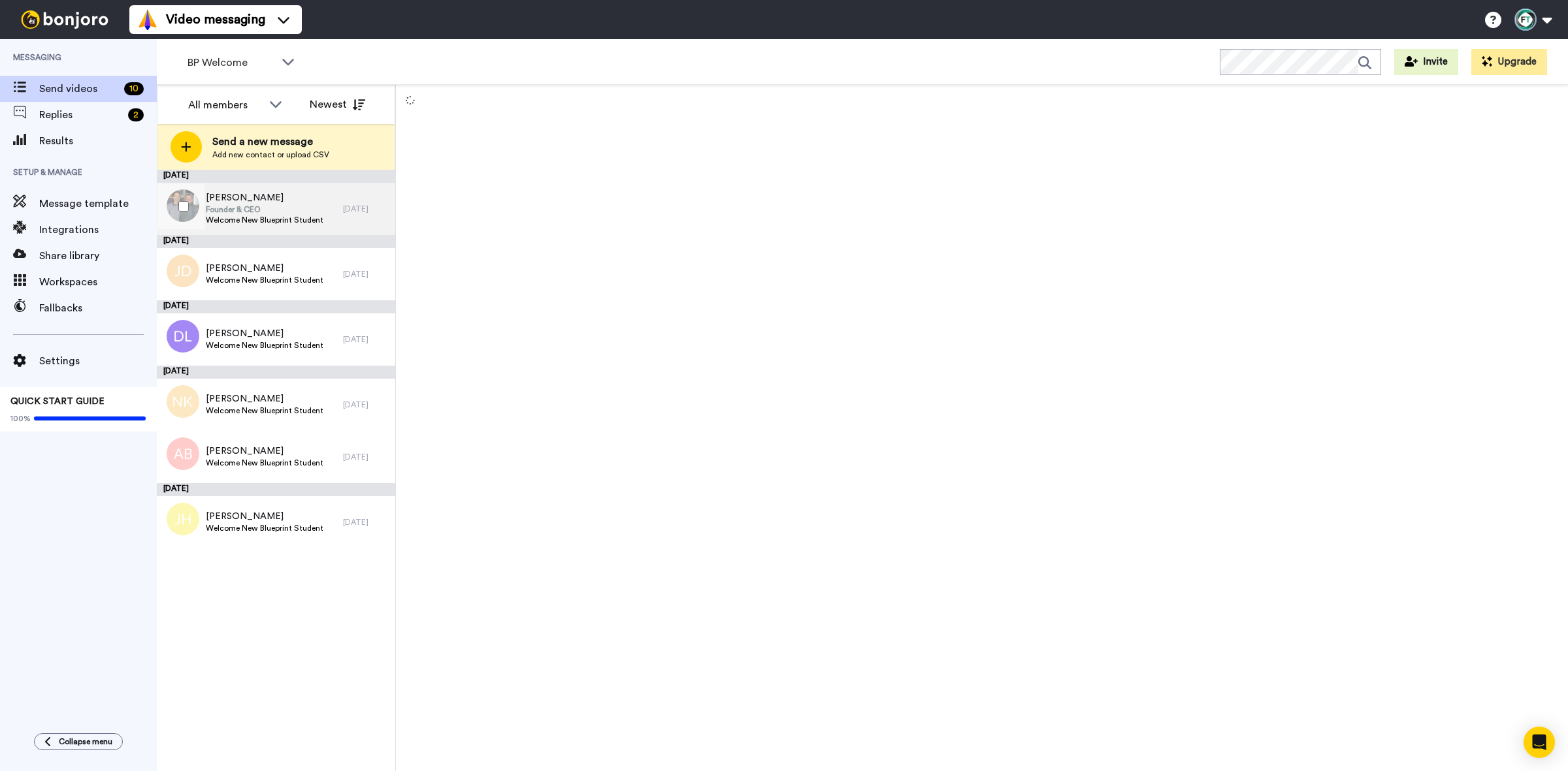
click at [305, 217] on span "Welcome New Blueprint Student" at bounding box center [264, 220] width 117 height 10
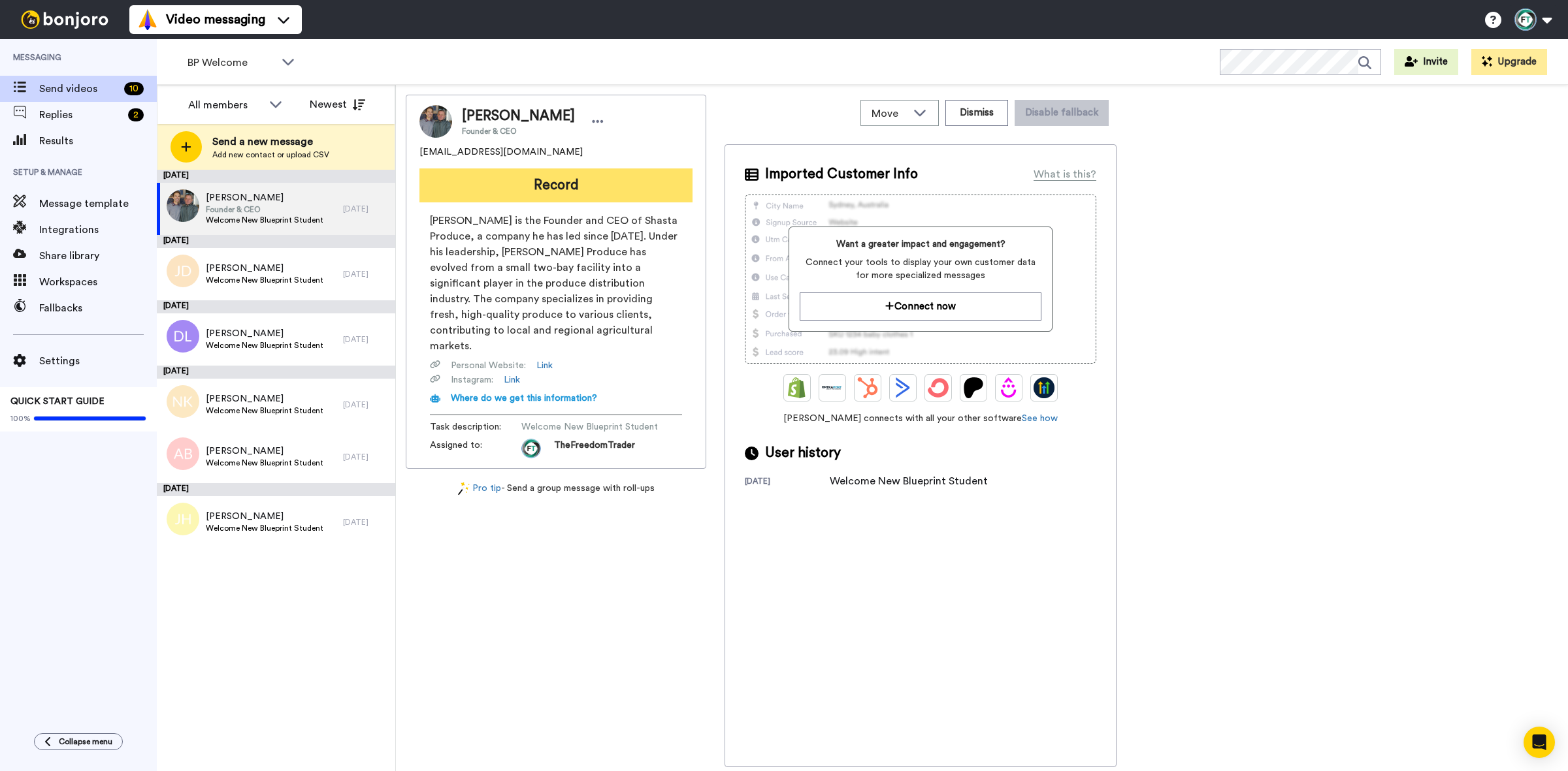
click at [552, 178] on button "Record" at bounding box center [556, 185] width 273 height 34
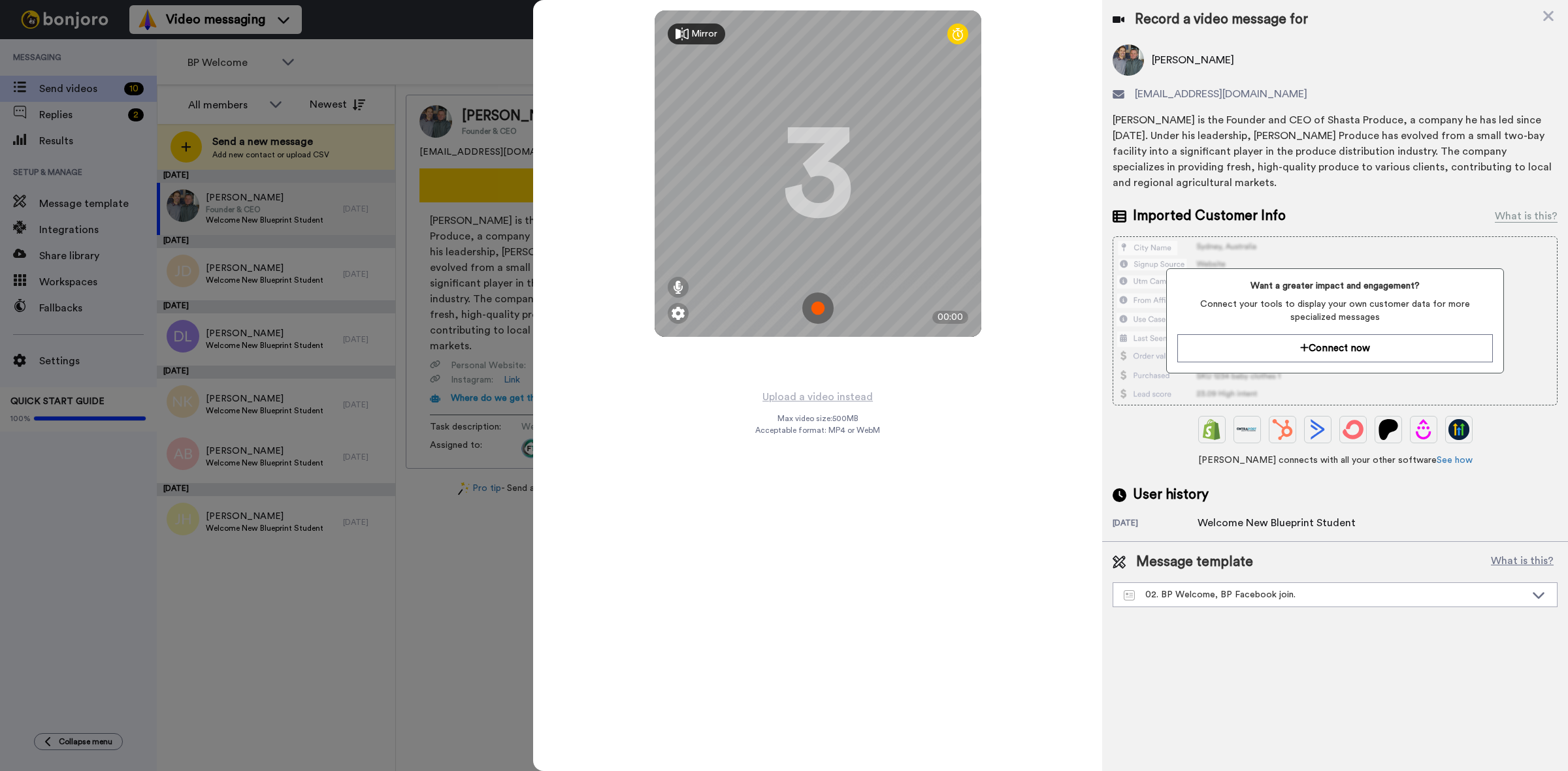
click at [1555, 17] on div "Record a video message for" at bounding box center [1335, 19] width 445 height 19
click at [1549, 13] on icon at bounding box center [1548, 16] width 10 height 10
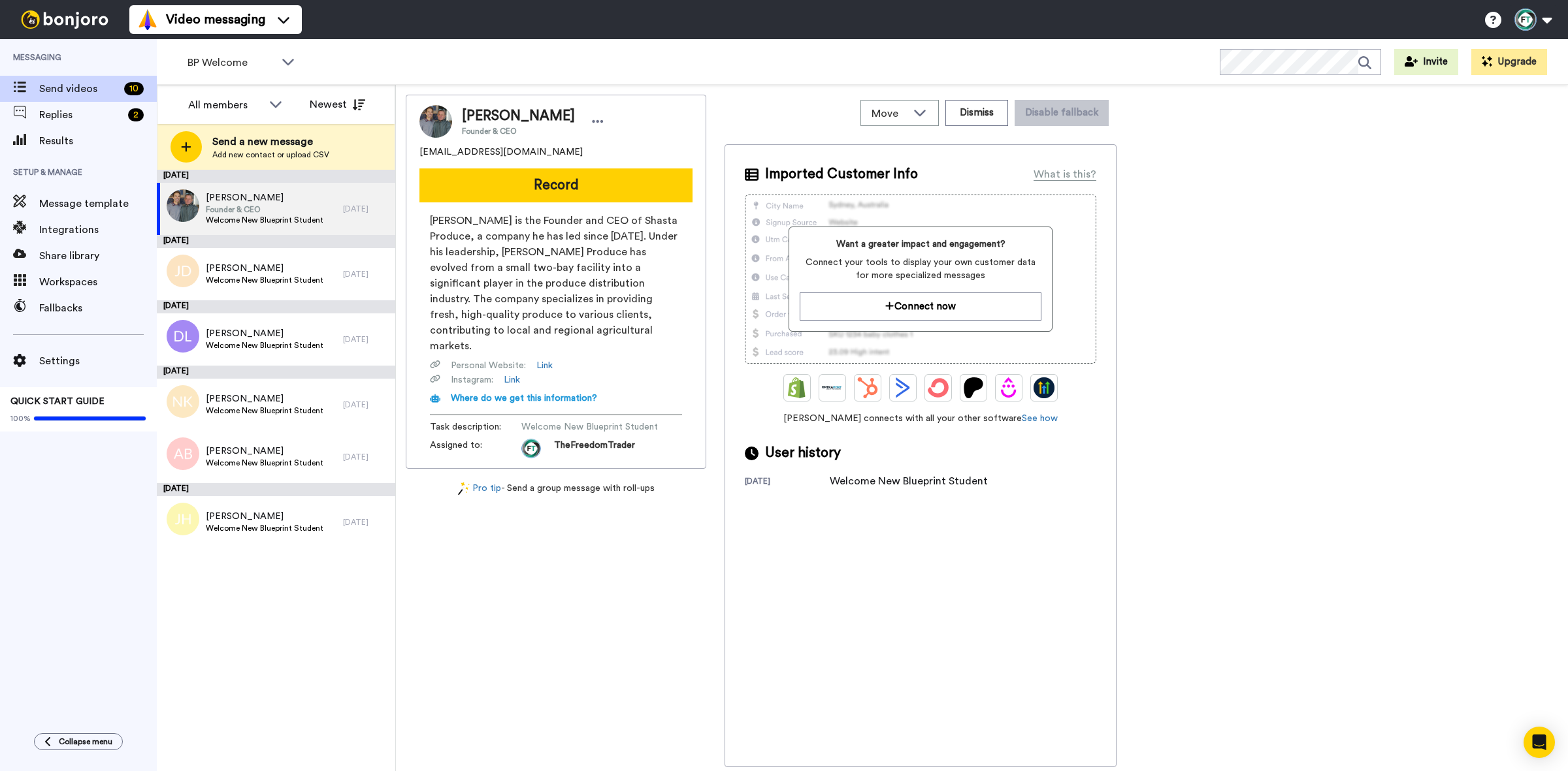
click at [550, 116] on span "David Andrighetto" at bounding box center [518, 115] width 113 height 19
copy span "Andrighetto"
click at [274, 53] on div "BP Welcome" at bounding box center [241, 62] width 129 height 26
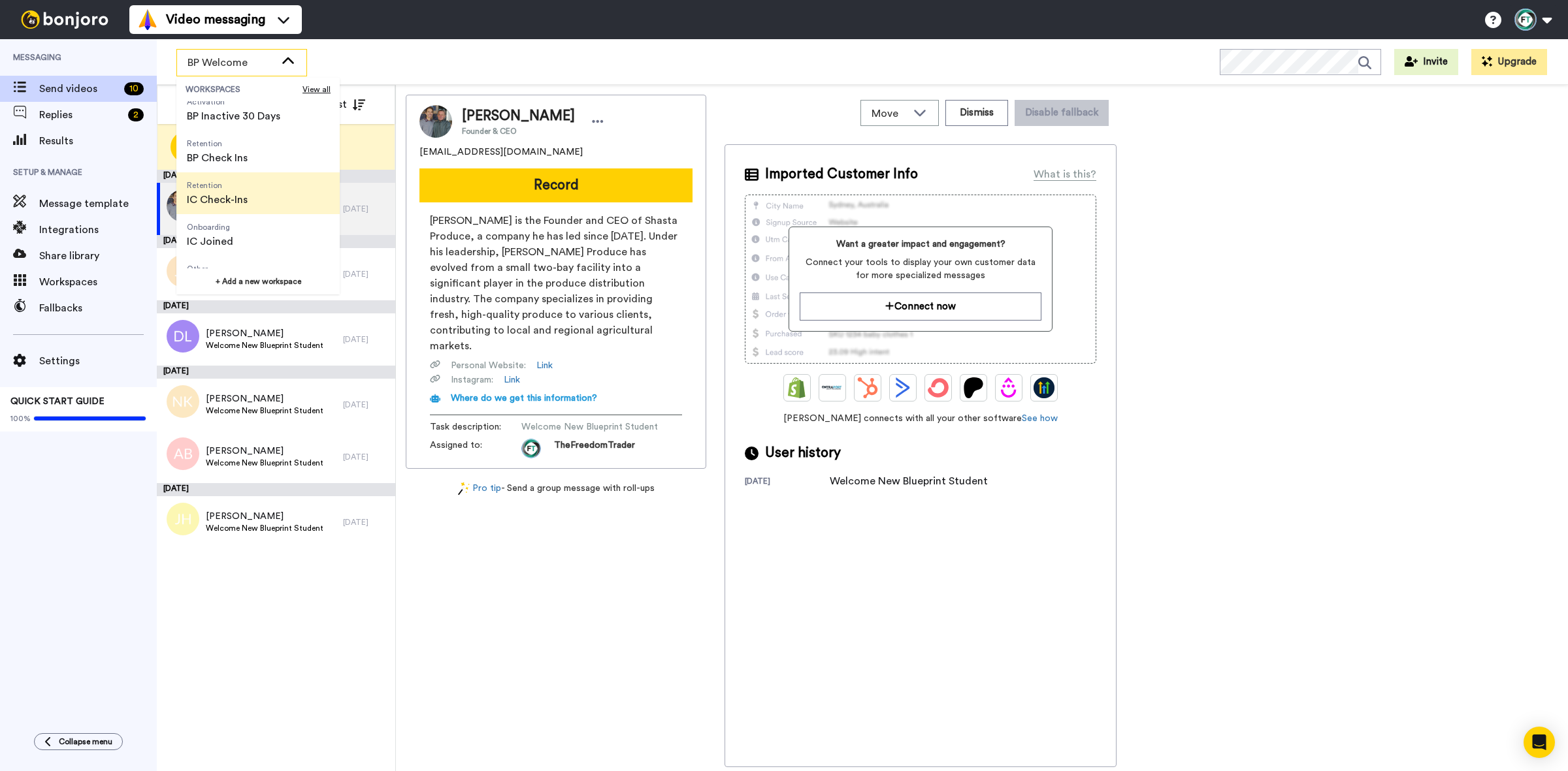
scroll to position [163, 0]
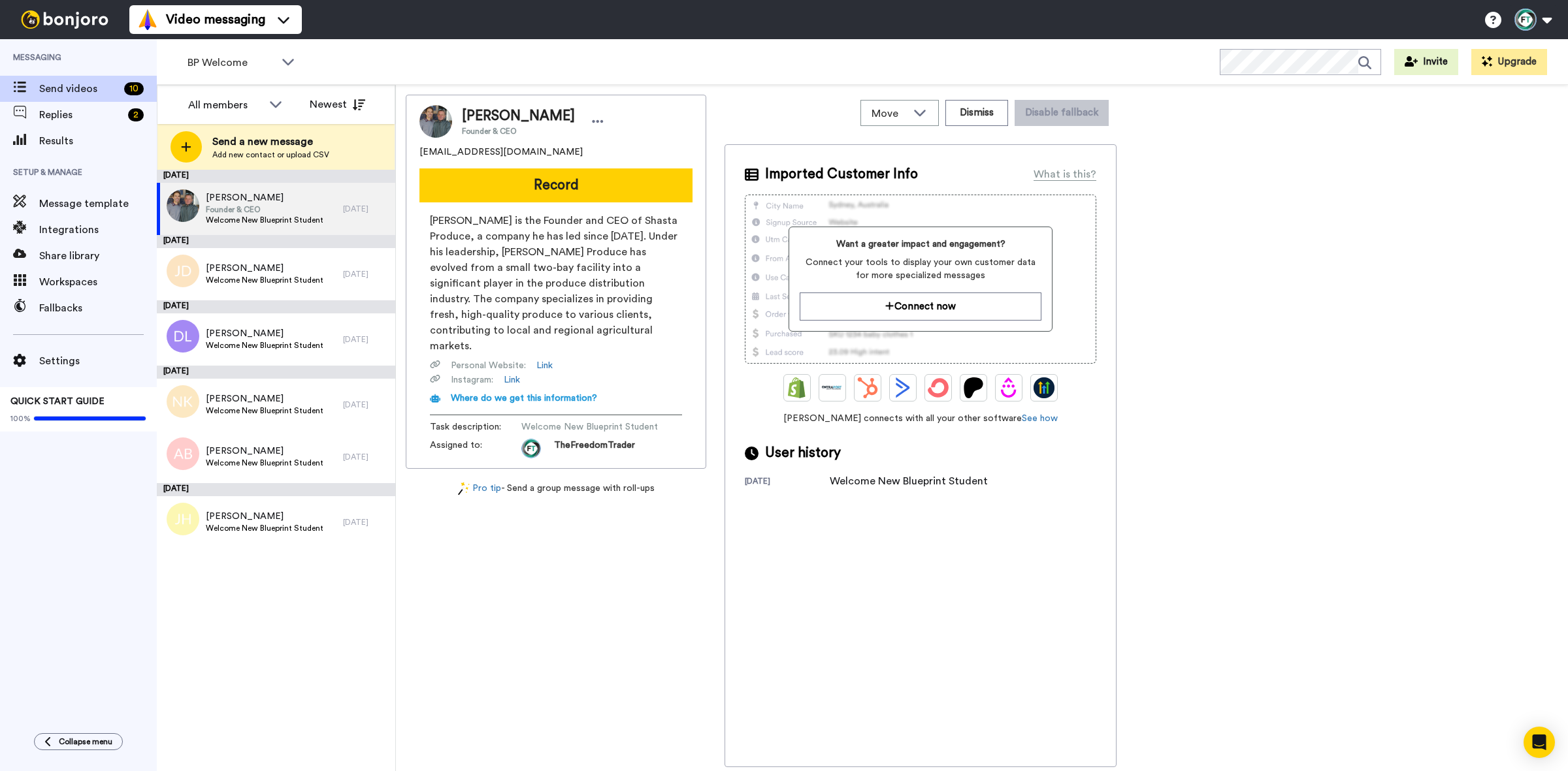
click at [521, 608] on div "David Andrighetto Founder & CEO dandrighetto@outlook.com Record David Andrighet…" at bounding box center [556, 431] width 300 height 672
click at [270, 266] on span "Julia Dixon" at bounding box center [264, 268] width 117 height 13
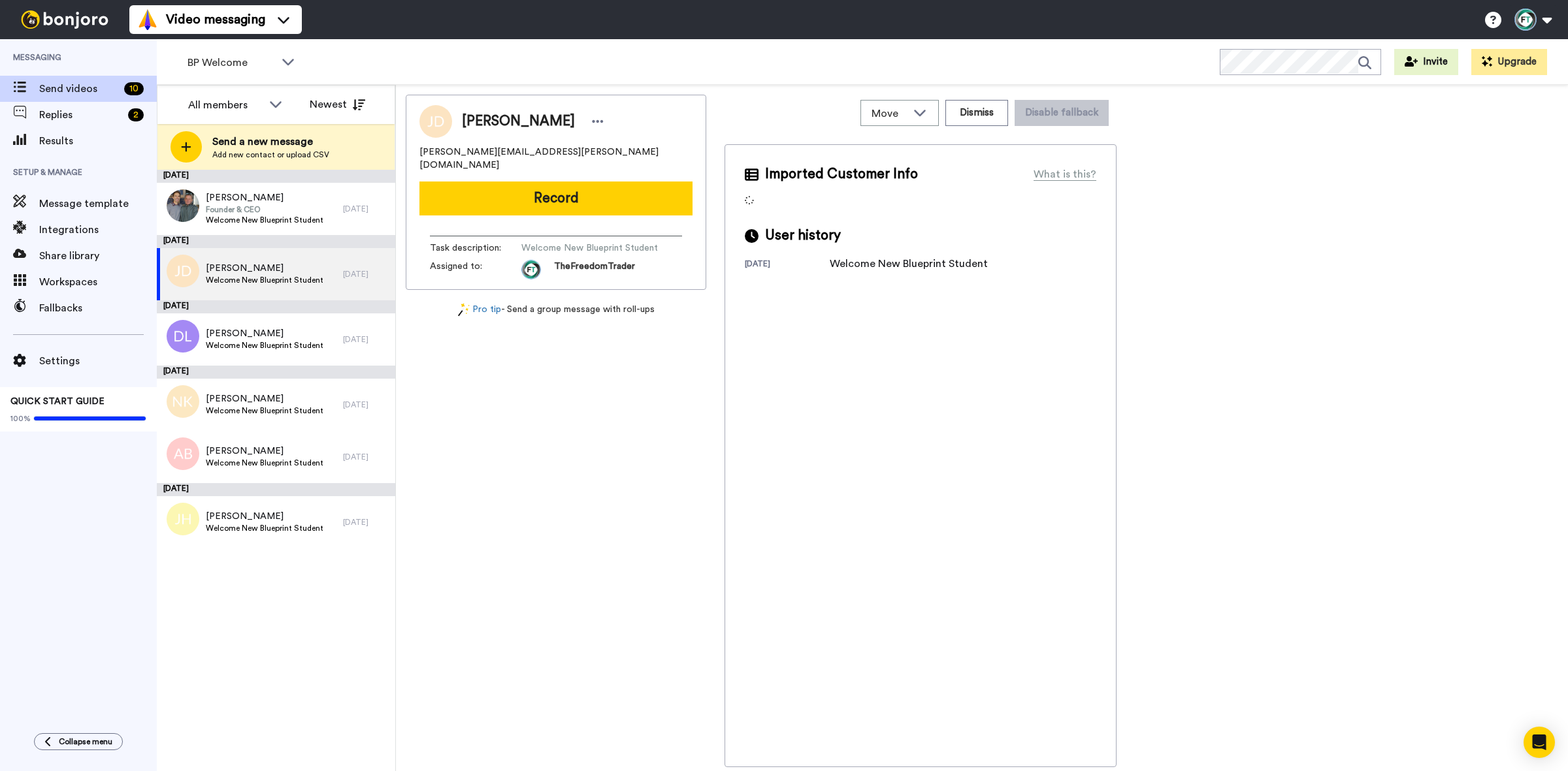
click at [514, 119] on span "Julia Dixon" at bounding box center [518, 121] width 113 height 19
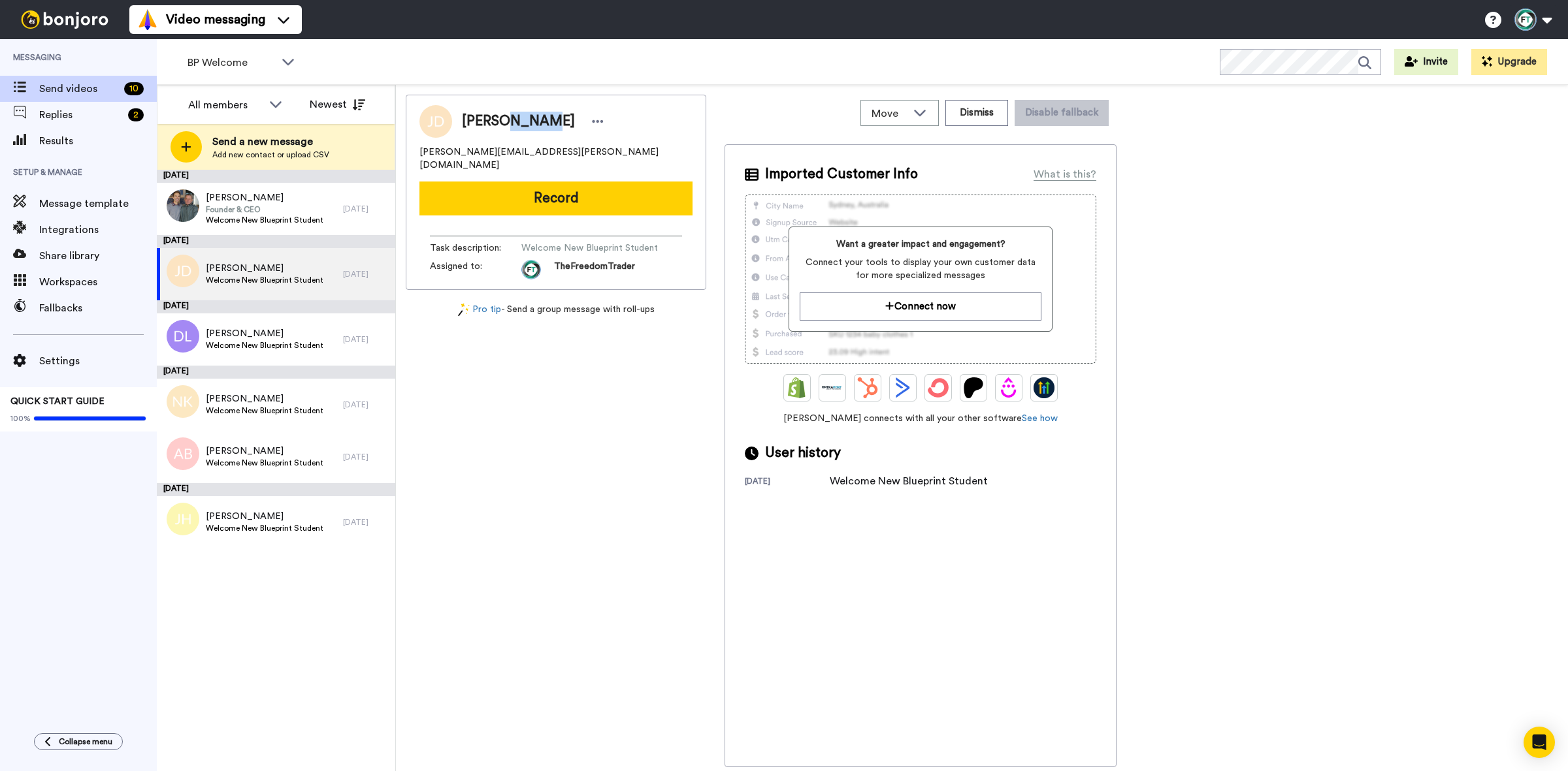
copy span "Dixon"
click at [271, 327] on span "Donald Lerche" at bounding box center [264, 333] width 117 height 13
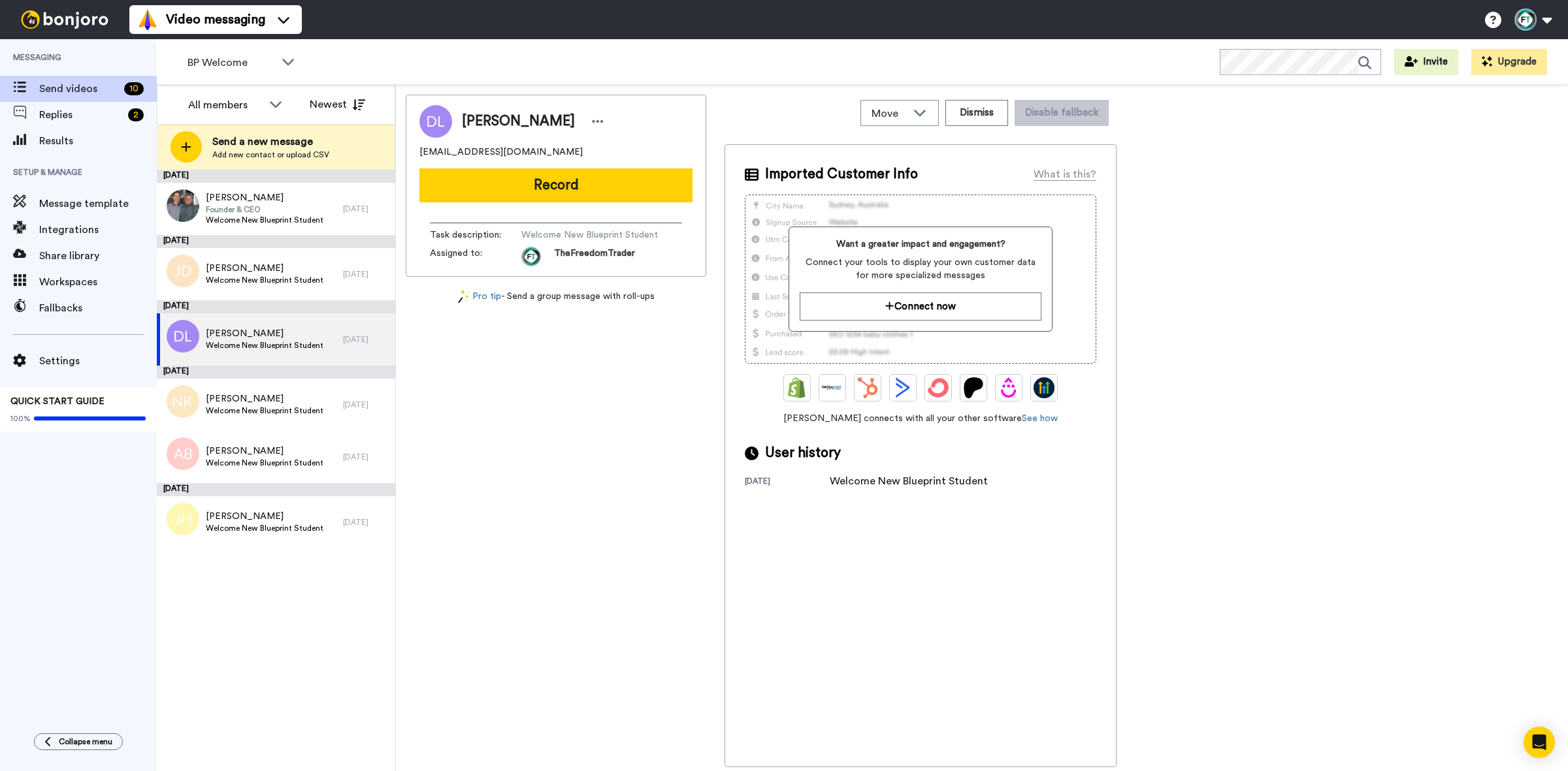
click at [534, 122] on span "Donald Lerche" at bounding box center [518, 121] width 113 height 19
copy span "Lerche"
click at [250, 408] on span "Welcome New Blueprint Student" at bounding box center [264, 410] width 117 height 10
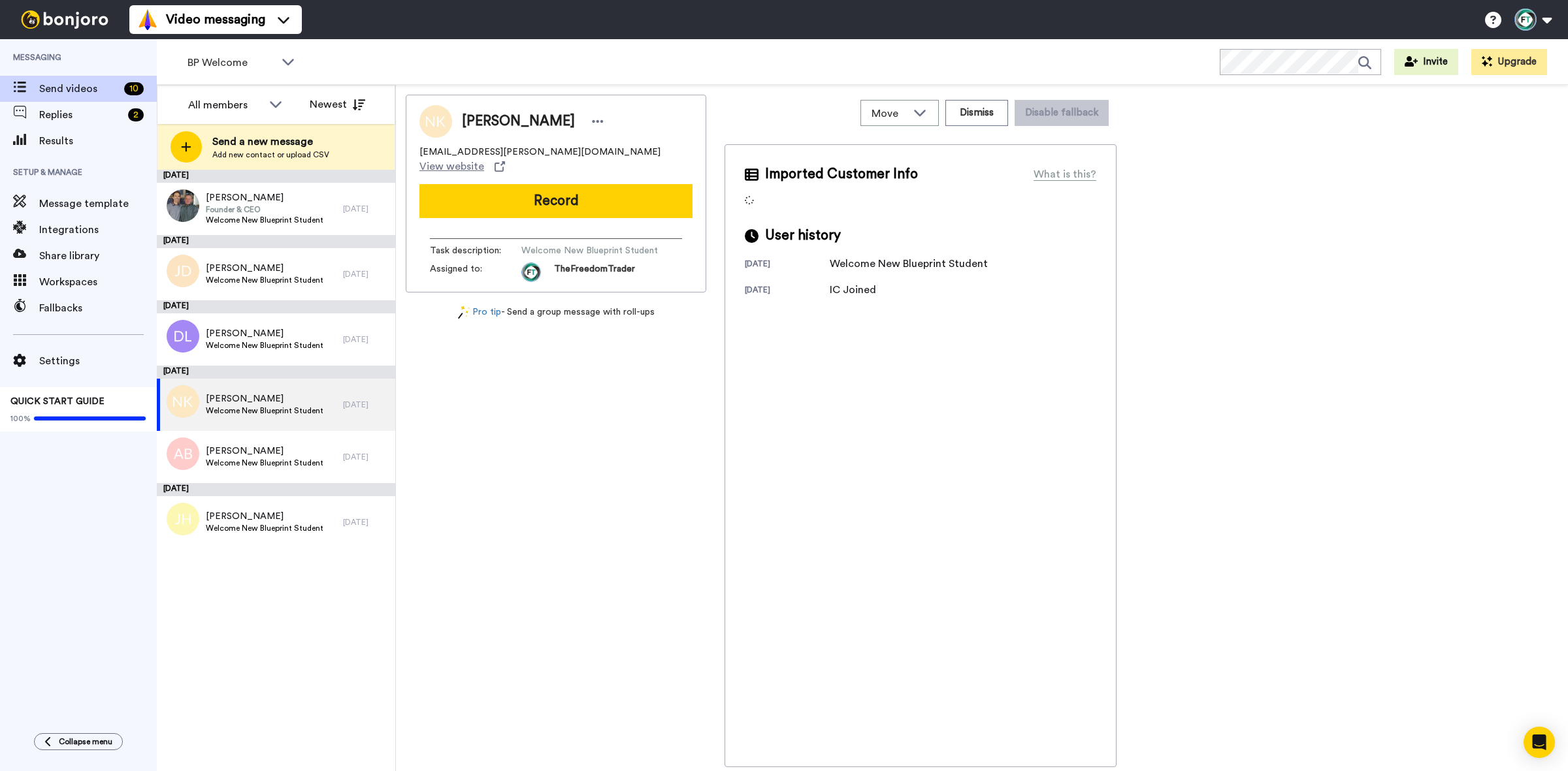
click at [521, 124] on span "Nadine Kucks" at bounding box center [518, 121] width 113 height 19
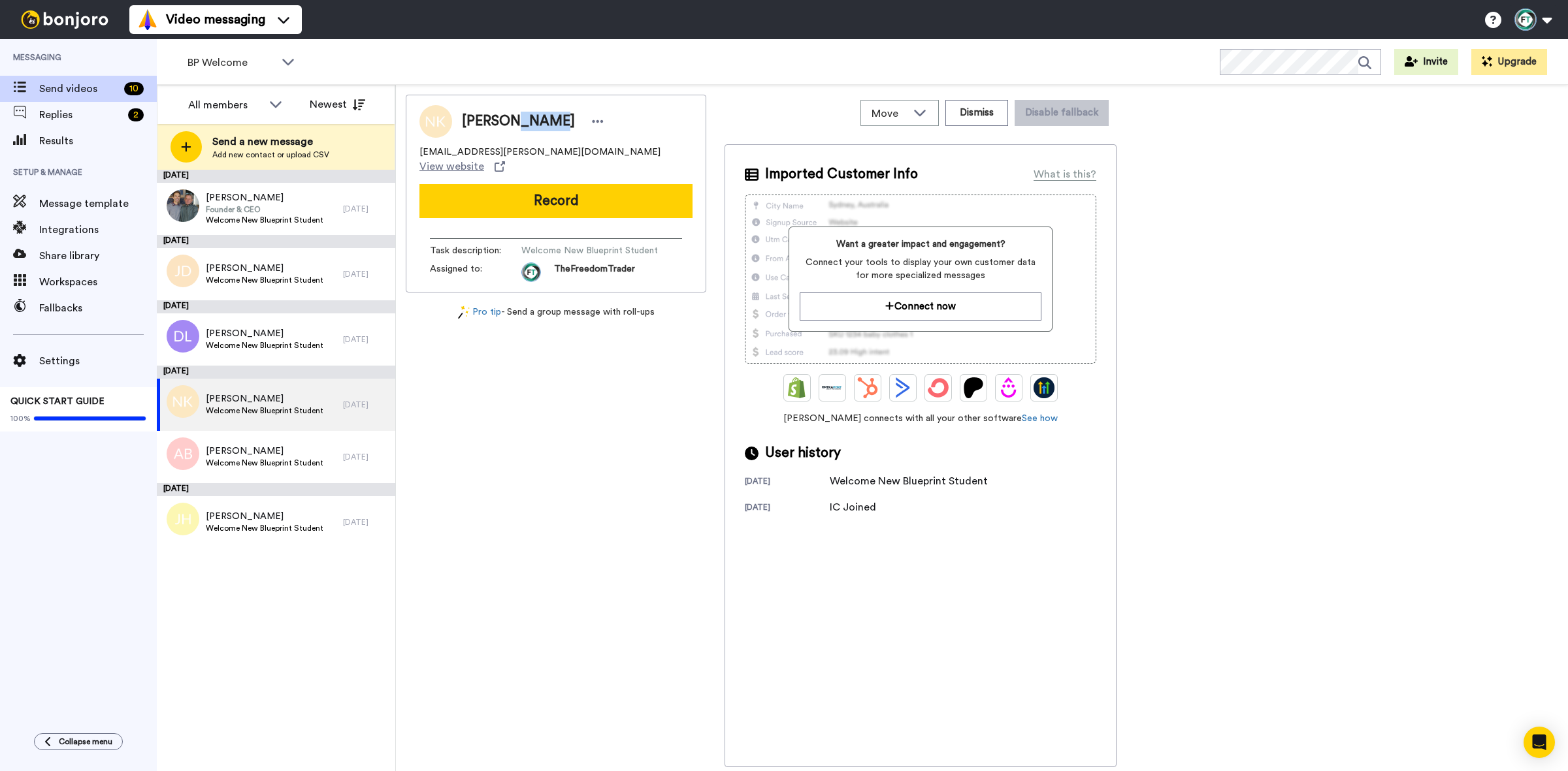
click at [521, 124] on span "Nadine Kucks" at bounding box center [518, 121] width 113 height 19
copy span "Kucks"
click at [261, 405] on span "Welcome New Blueprint Student" at bounding box center [264, 410] width 117 height 10
click at [991, 109] on button "Dismiss" at bounding box center [976, 113] width 62 height 26
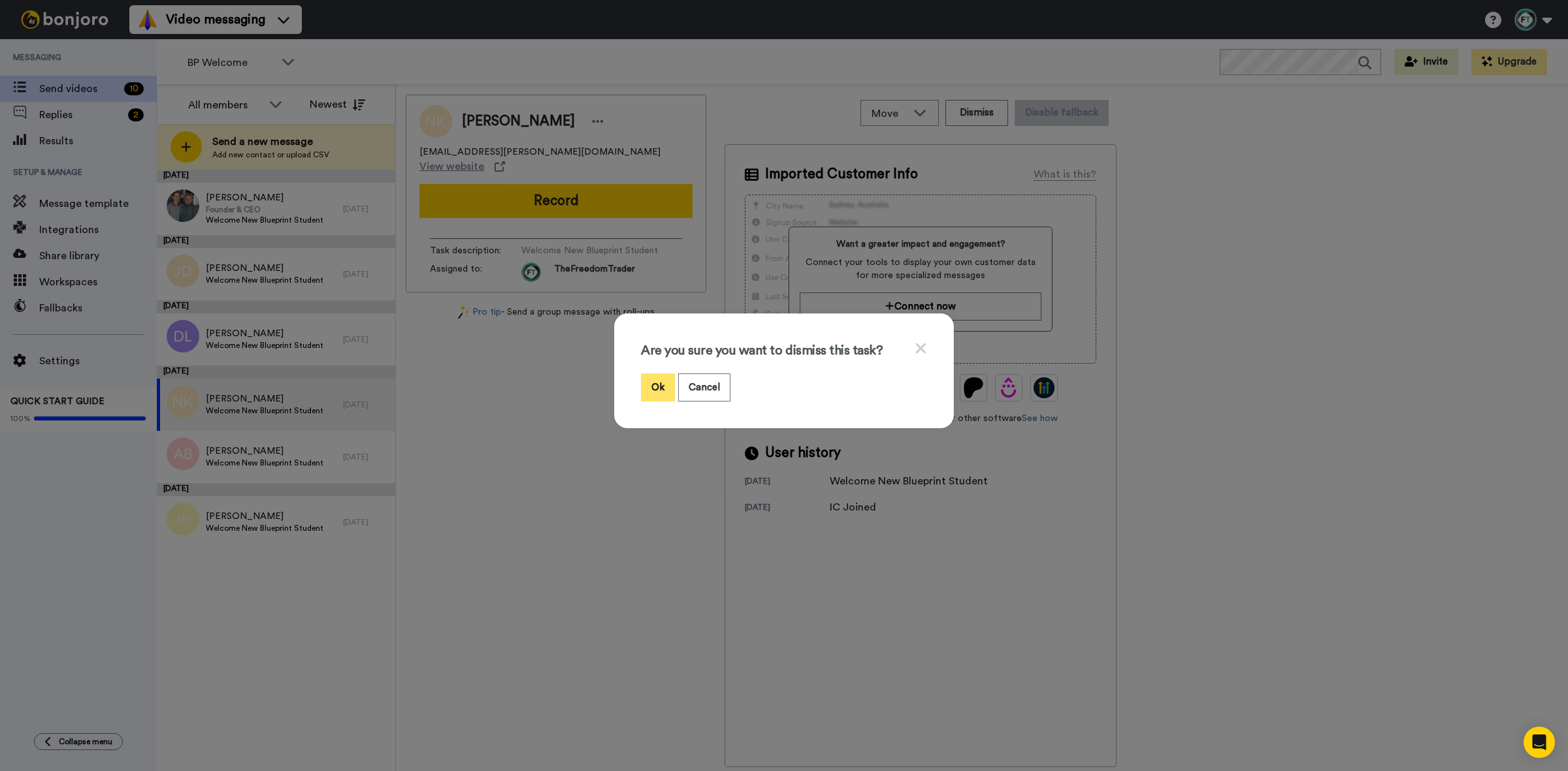
click at [651, 384] on button "Ok" at bounding box center [658, 387] width 34 height 28
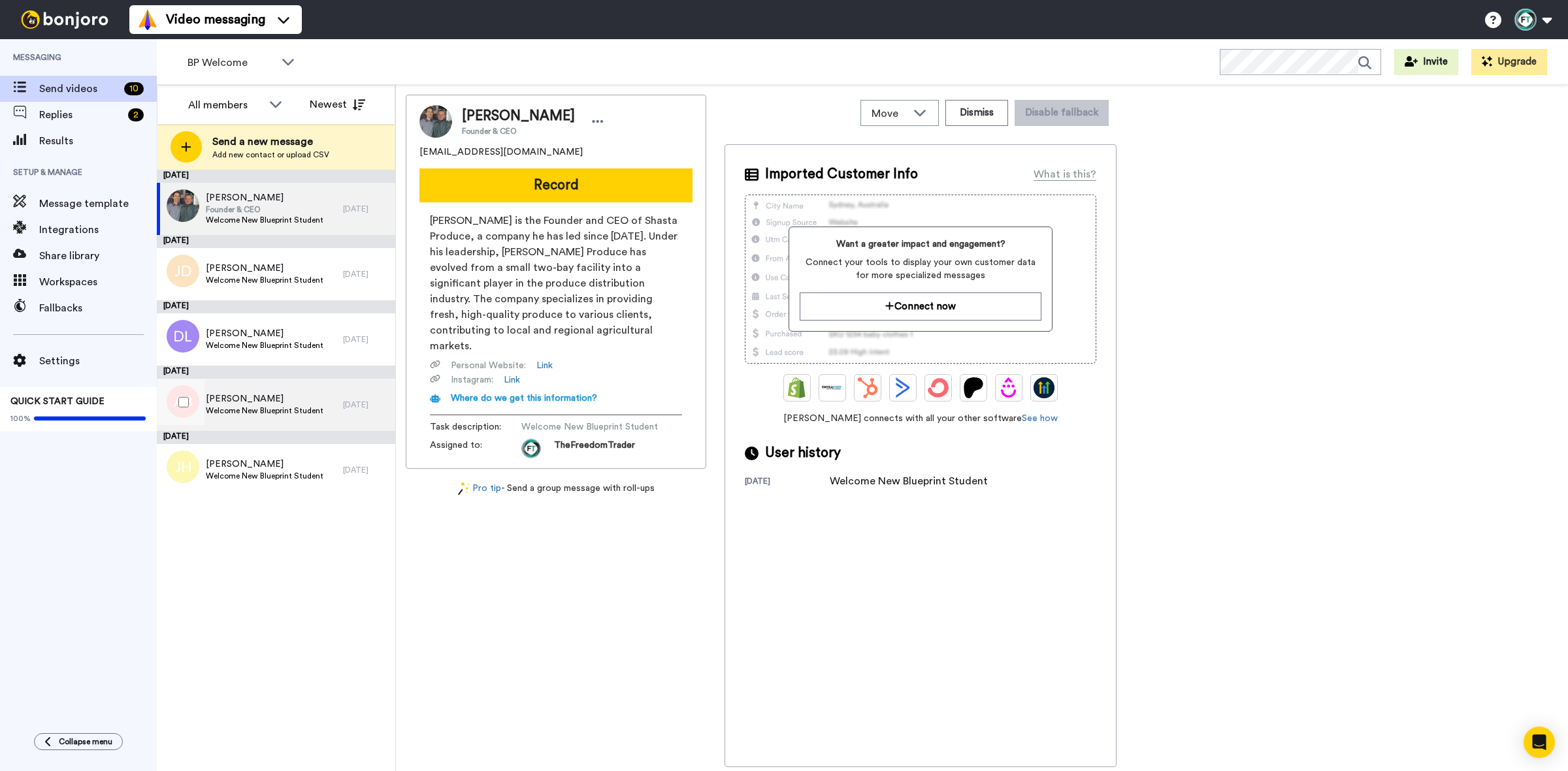
click at [273, 406] on span "Welcome New Blueprint Student" at bounding box center [264, 410] width 117 height 10
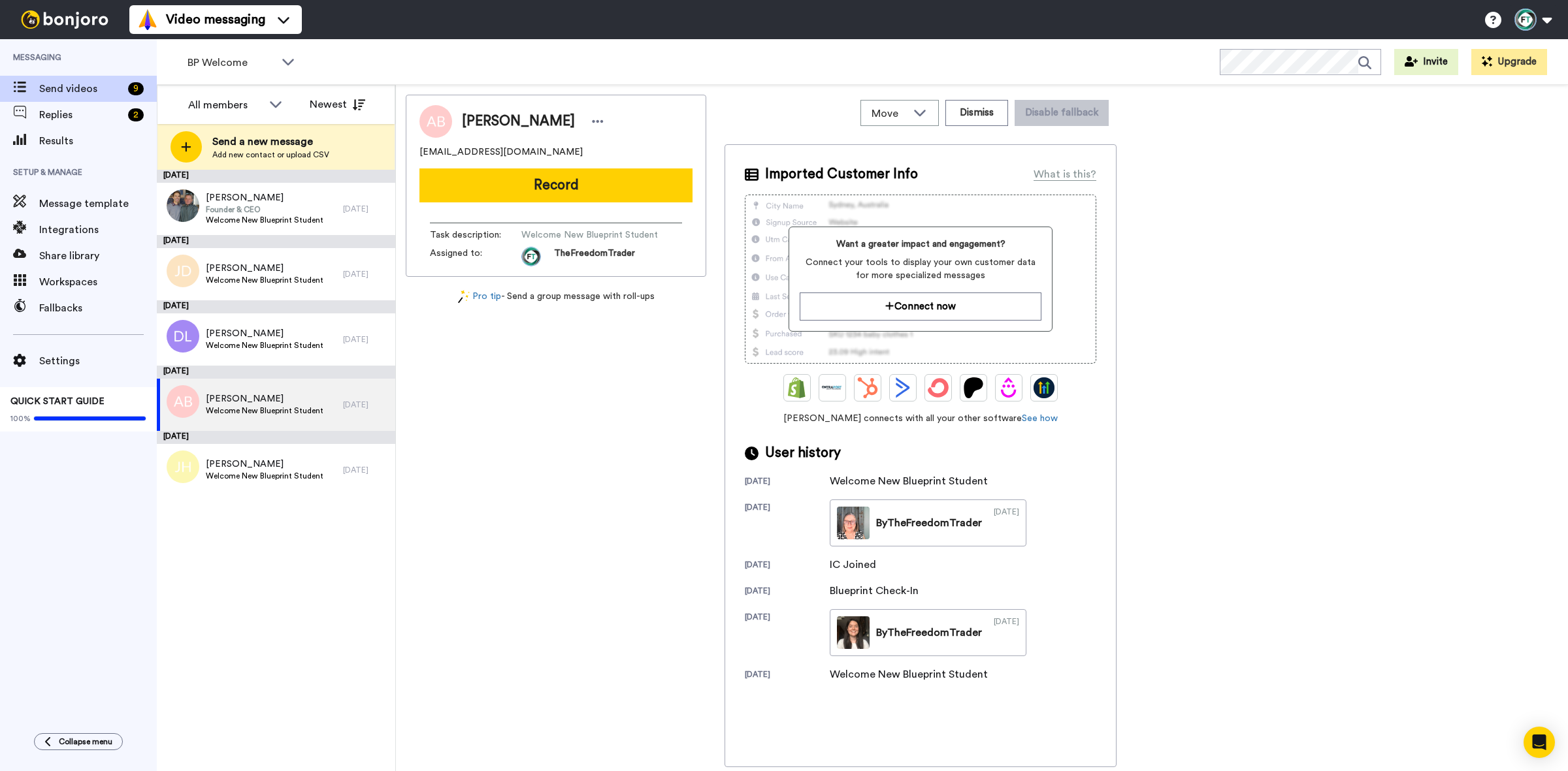
click at [526, 120] on span "Ashok Behera" at bounding box center [518, 121] width 113 height 19
copy span "Behera"
click at [286, 506] on div "August 8 David Andrighetto Founder & CEO Welcome New Blueprint Student 2 days a…" at bounding box center [276, 470] width 239 height 602
click at [287, 410] on span "Welcome New Blueprint Student" at bounding box center [264, 410] width 117 height 10
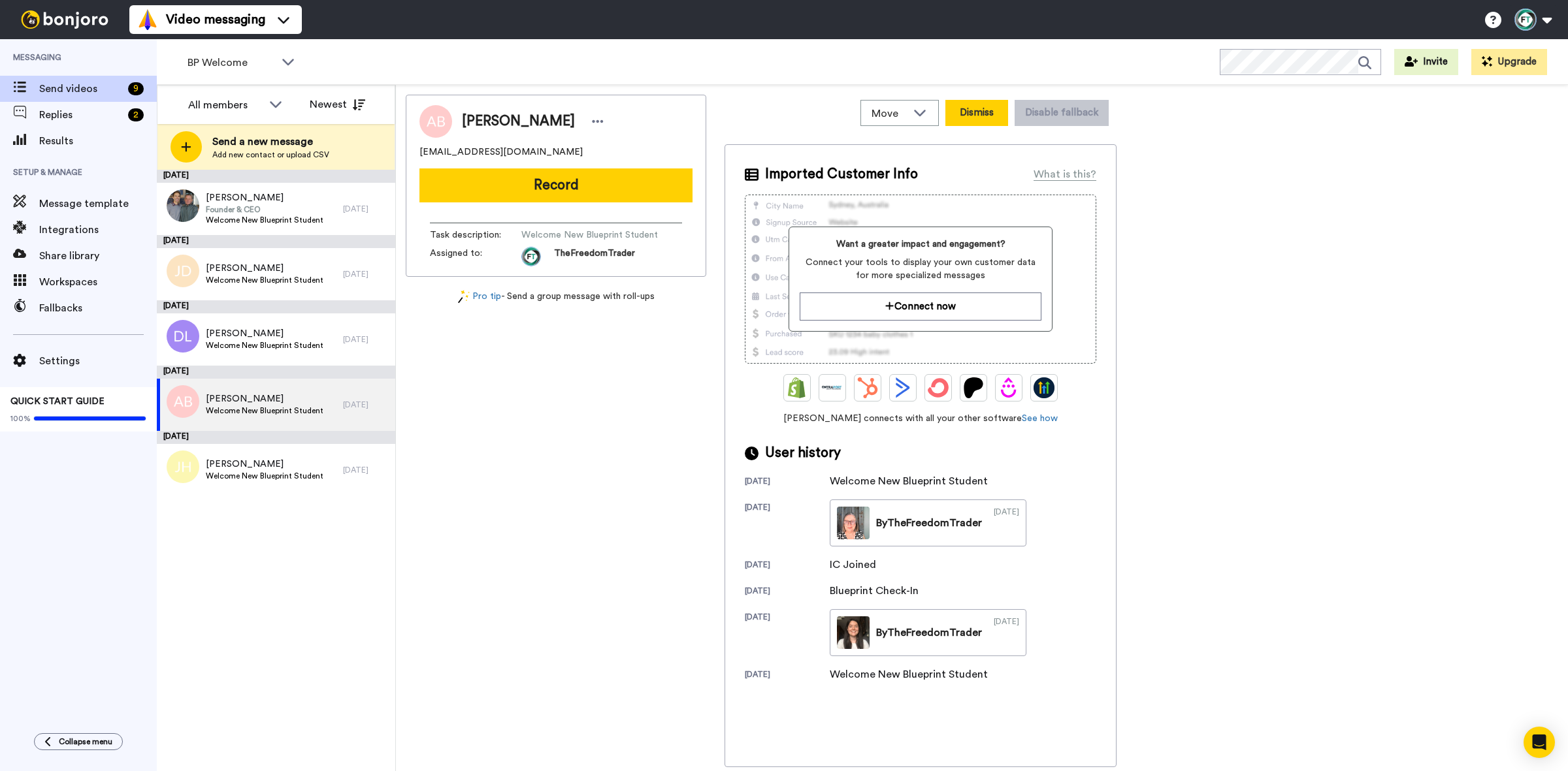
click at [979, 112] on button "Dismiss" at bounding box center [976, 113] width 62 height 26
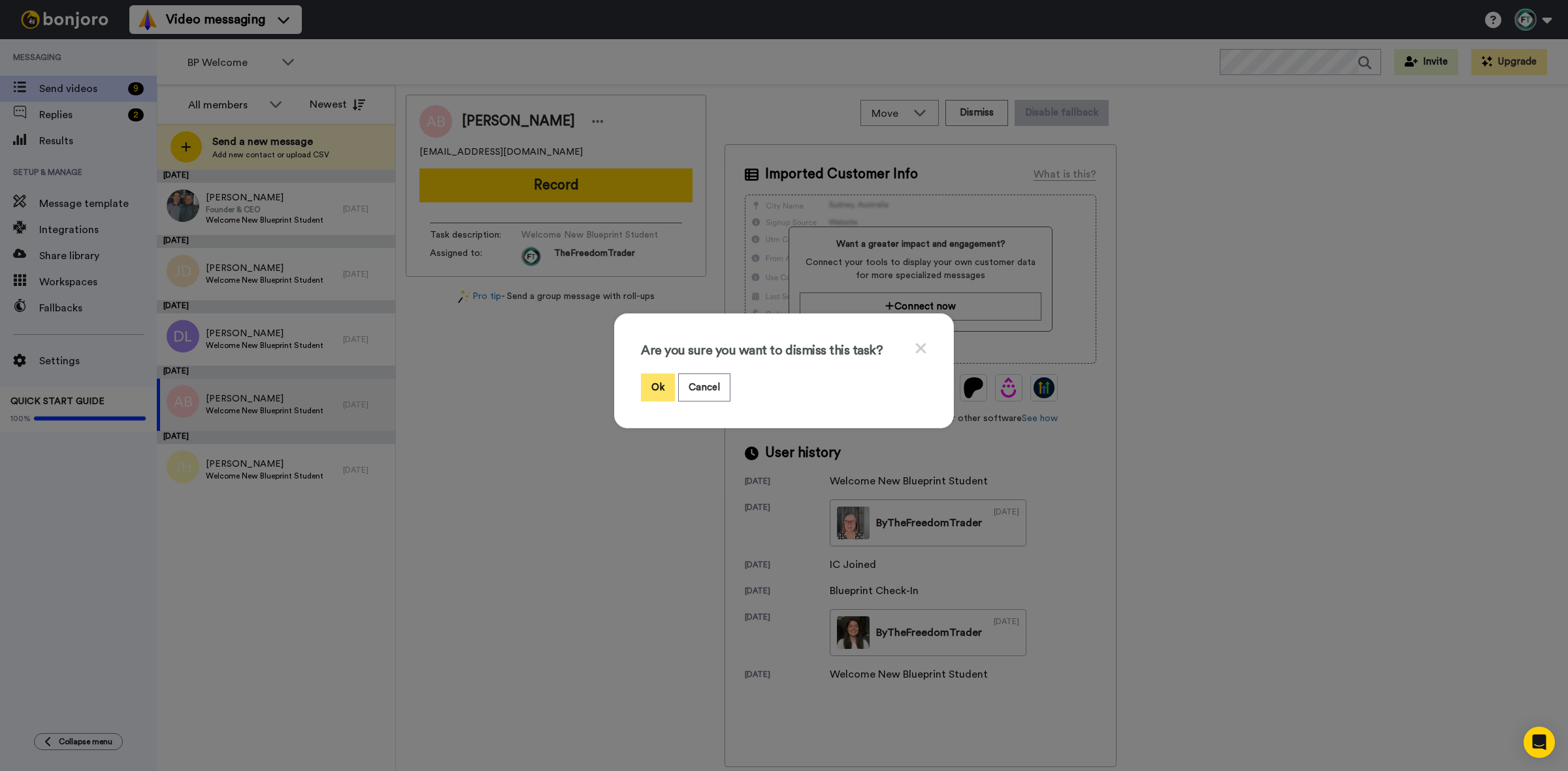
click at [654, 388] on button "Ok" at bounding box center [658, 387] width 34 height 28
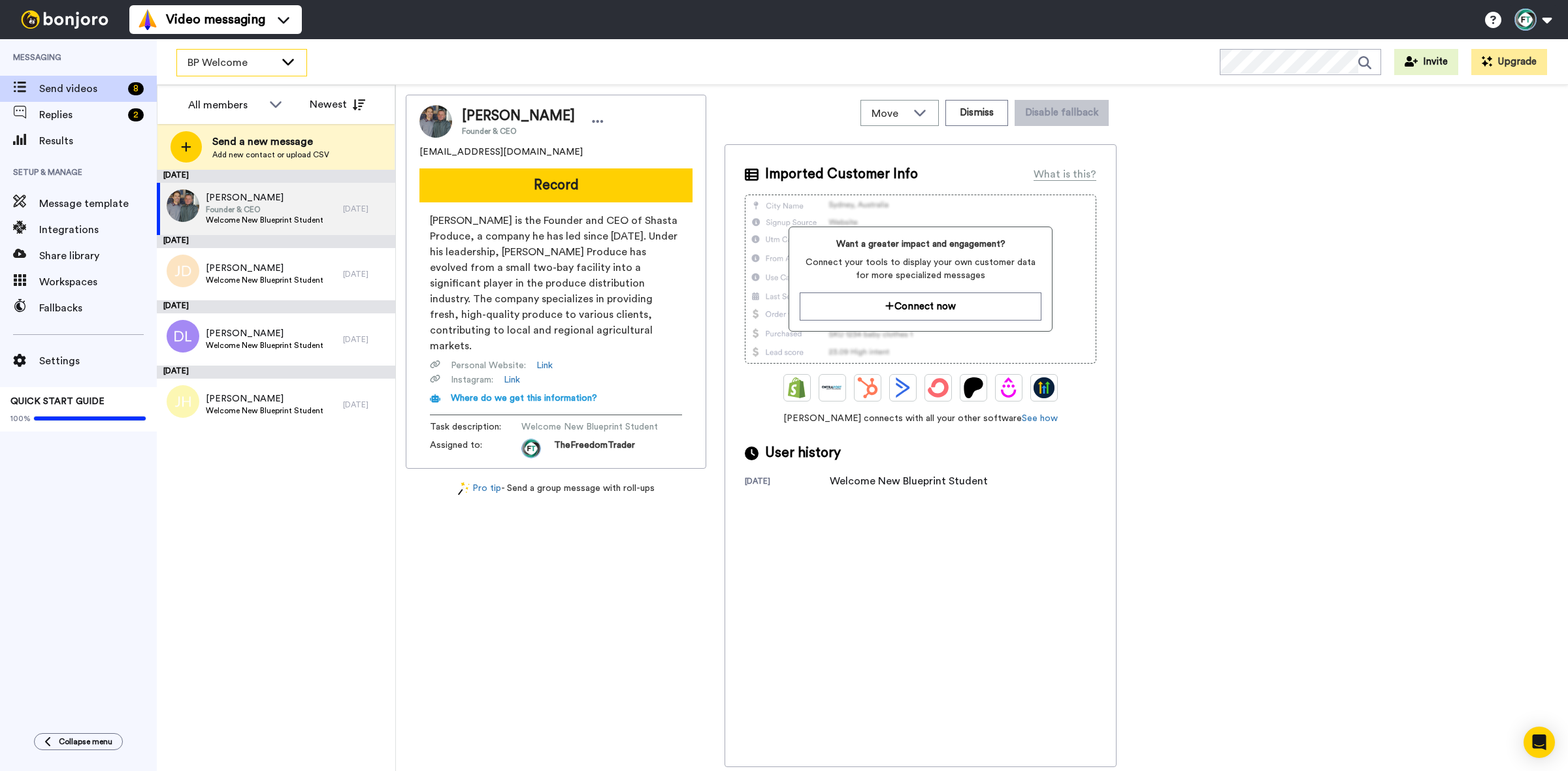
click at [276, 51] on div "BP Welcome" at bounding box center [241, 62] width 129 height 26
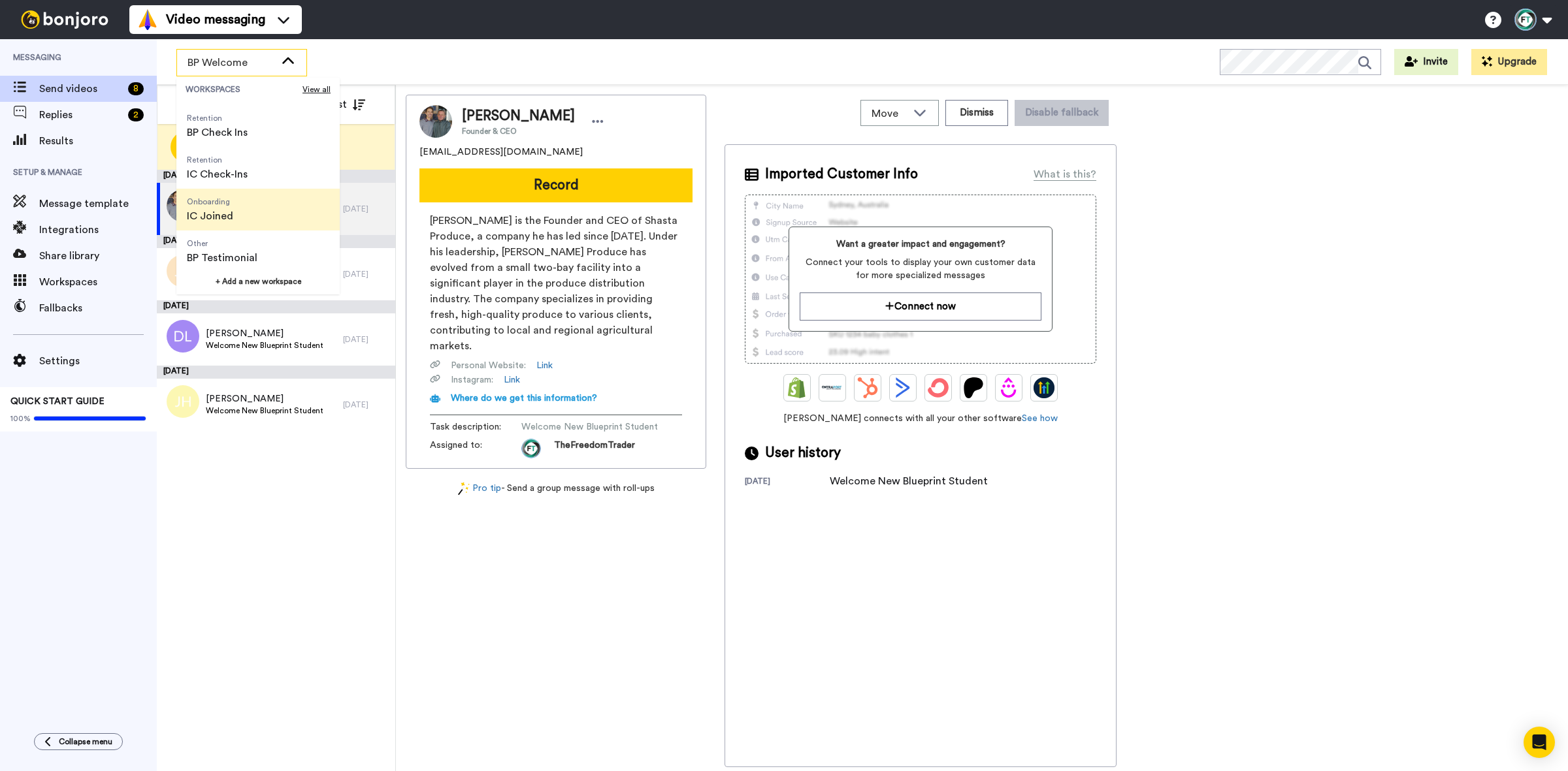
click at [266, 216] on li "Onboarding IC Joined" at bounding box center [258, 210] width 164 height 42
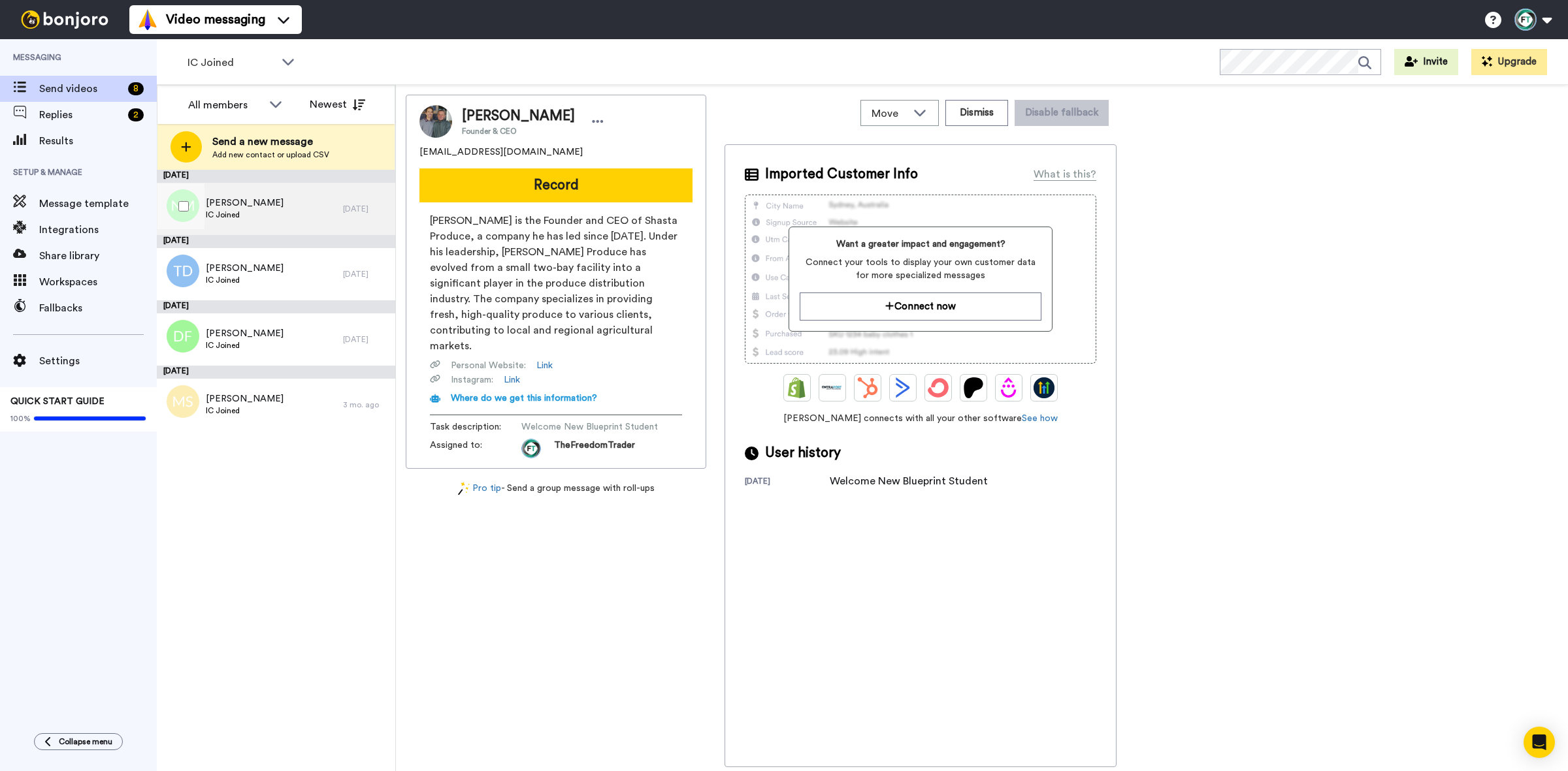
click at [271, 214] on div "Nicki Madsen IC Joined" at bounding box center [250, 209] width 186 height 52
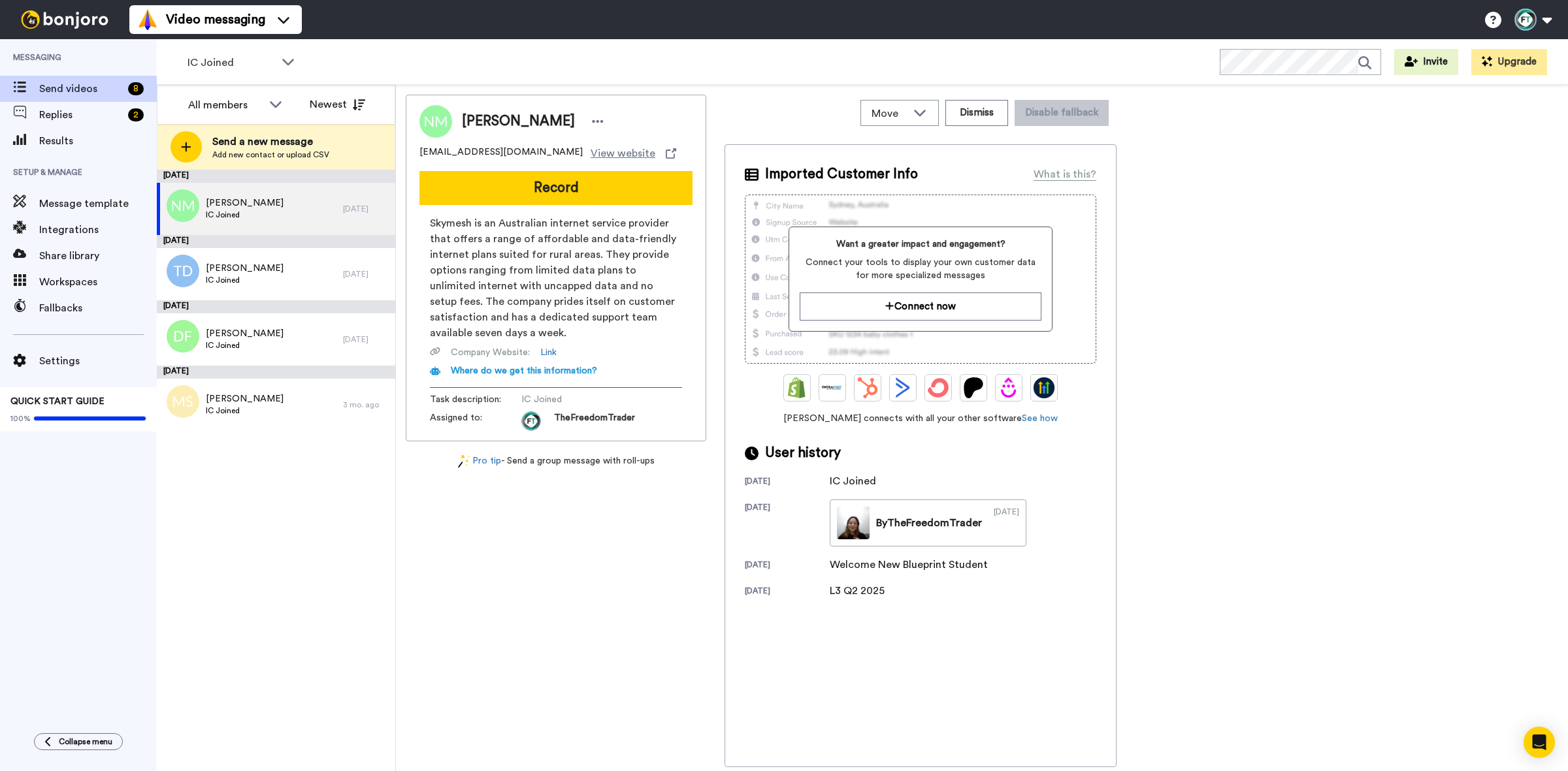
click at [514, 123] on span "[PERSON_NAME]" at bounding box center [518, 121] width 113 height 19
copy span "Madsen"
click at [276, 277] on div "Talila Dunne IC Joined" at bounding box center [250, 274] width 186 height 52
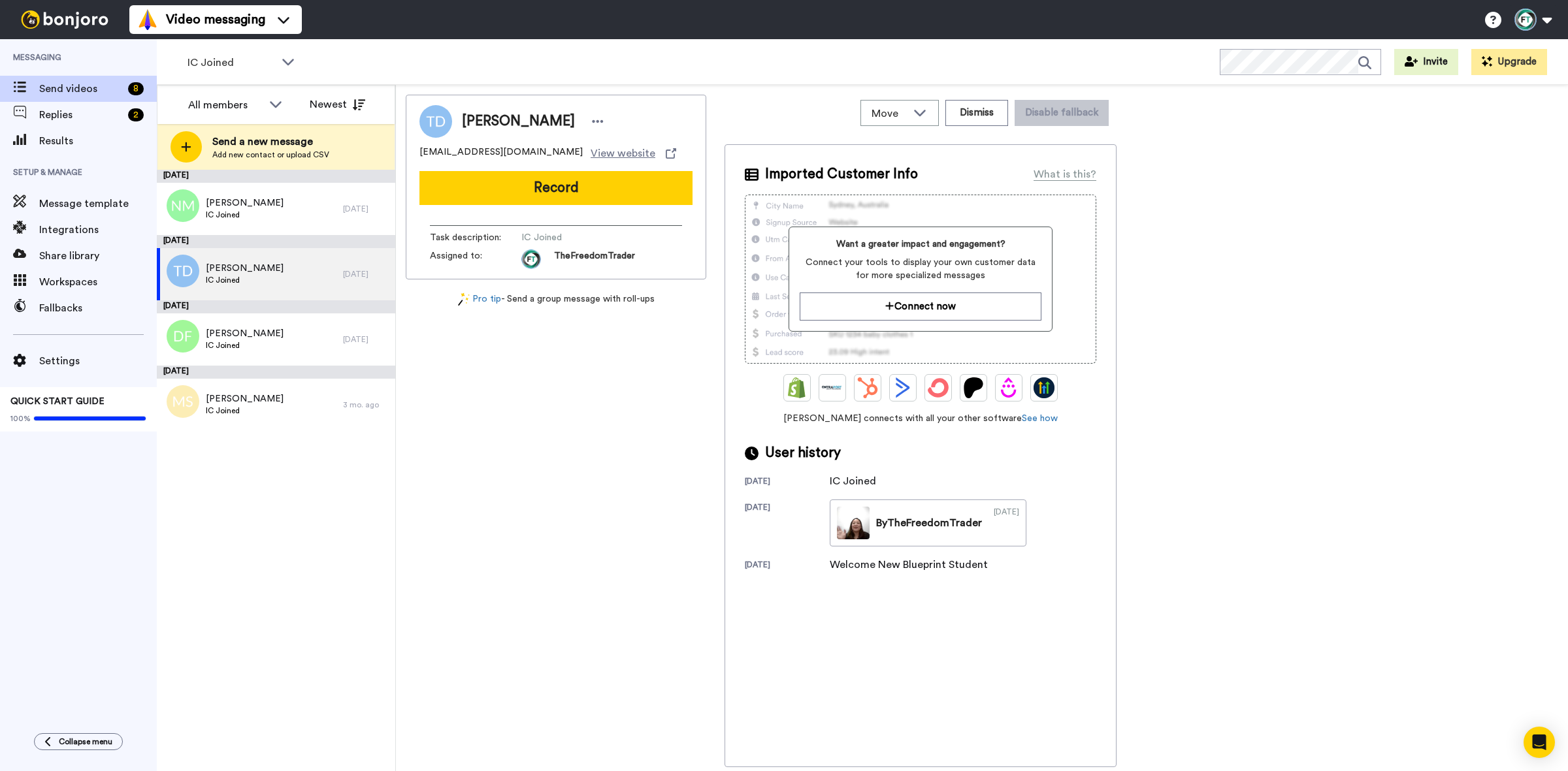
click at [515, 129] on span "Talila Dunne" at bounding box center [518, 121] width 113 height 19
copy span "Dunne"
click at [260, 344] on div "Dan Fan IC Joined" at bounding box center [250, 340] width 186 height 52
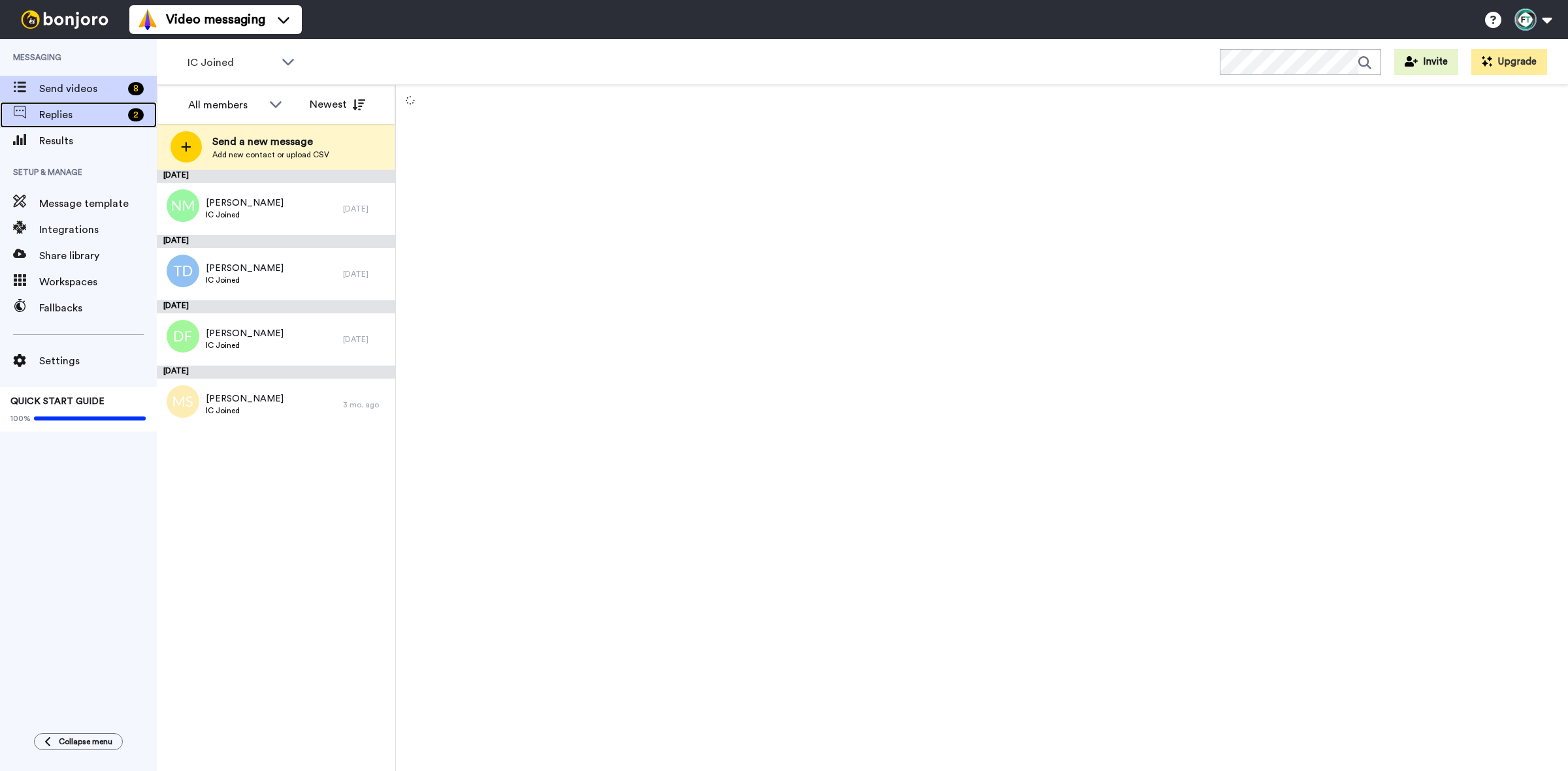
click at [59, 117] on span "Replies" at bounding box center [80, 115] width 83 height 16
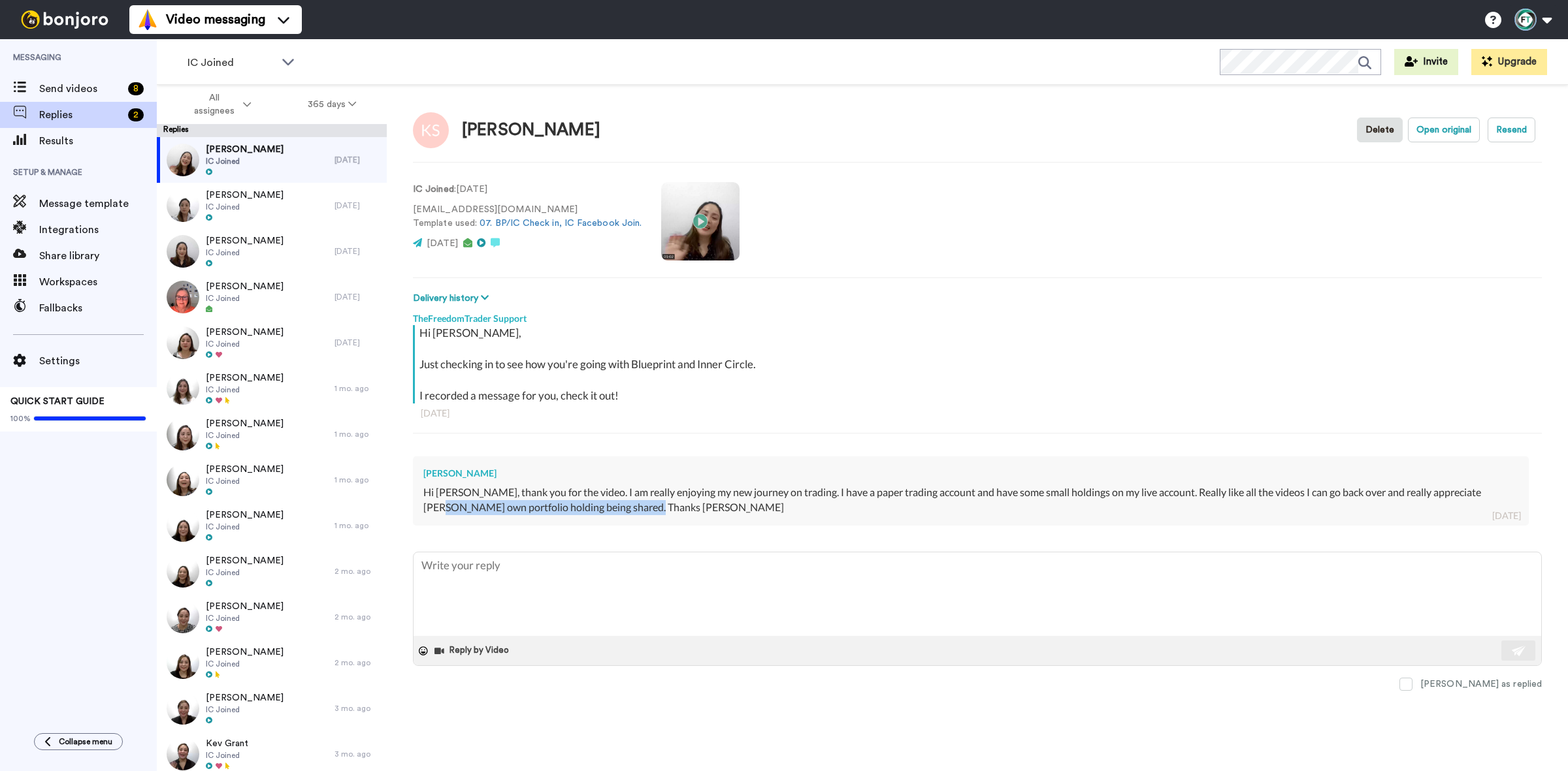
drag, startPoint x: 652, startPoint y: 509, endPoint x: 419, endPoint y: 506, distance: 233.0
click at [419, 506] on div "Kerryl Sedon Hi Jacki, thank you for the video. I am really enjoying my new jou…" at bounding box center [971, 491] width 1116 height 69
click at [651, 515] on div "Hi Jacki, thank you for the video. I am really enjoying my new journey on tradi…" at bounding box center [970, 501] width 1095 height 30
click at [640, 509] on div "Hi Jacki, thank you for the video. I am really enjoying my new journey on tradi…" at bounding box center [970, 501] width 1095 height 30
click at [631, 509] on div "Hi Jacki, thank you for the video. I am really enjoying my new journey on tradi…" at bounding box center [970, 501] width 1095 height 30
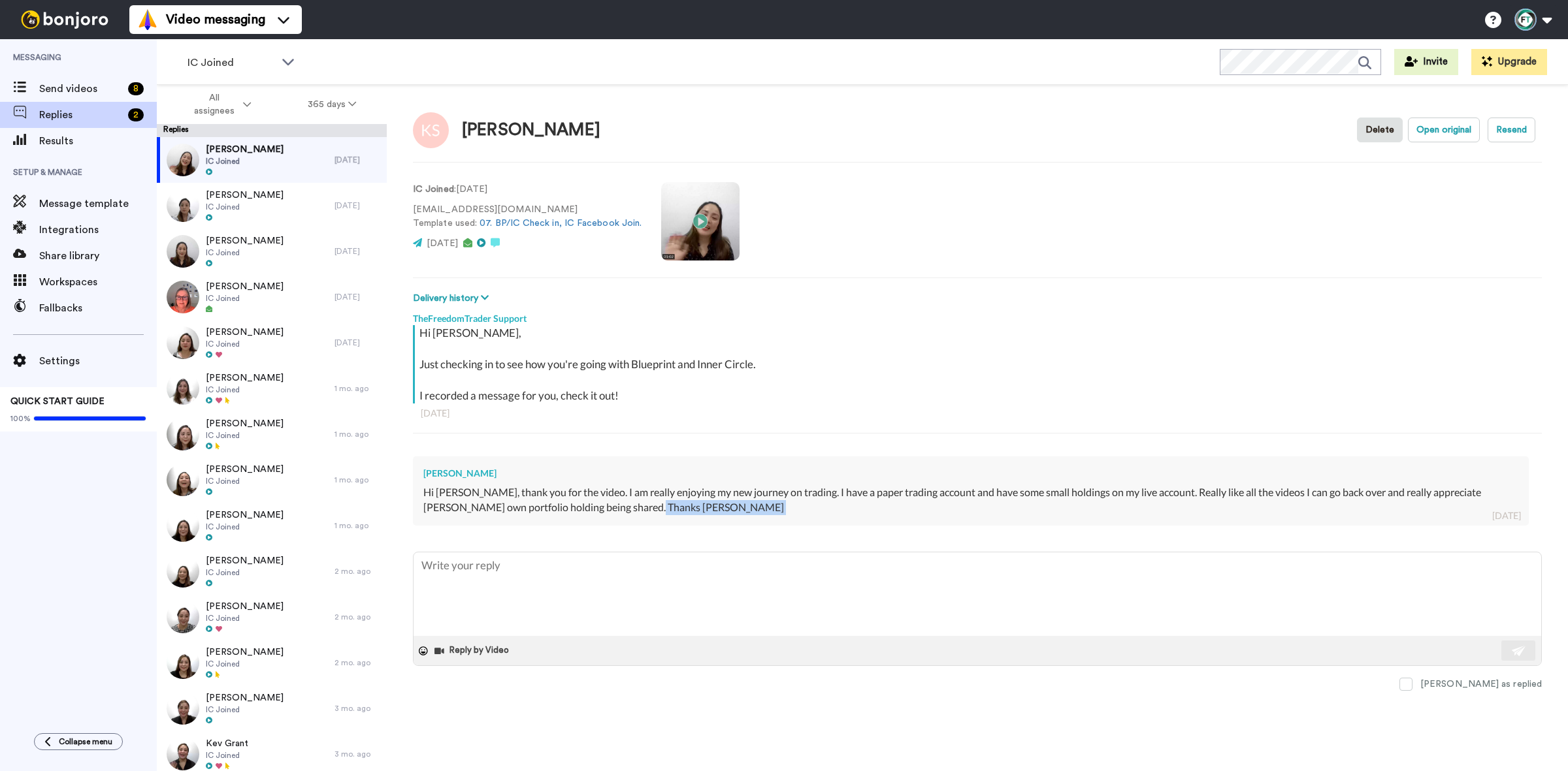
click at [631, 509] on div "Hi Jacki, thank you for the video. I am really enjoying my new journey on tradi…" at bounding box center [970, 501] width 1095 height 30
drag, startPoint x: 461, startPoint y: 506, endPoint x: 432, endPoint y: 505, distance: 29.0
click at [460, 506] on div "Hi Jacki, thank you for the video. I am really enjoying my new journey on tradi…" at bounding box center [970, 501] width 1095 height 30
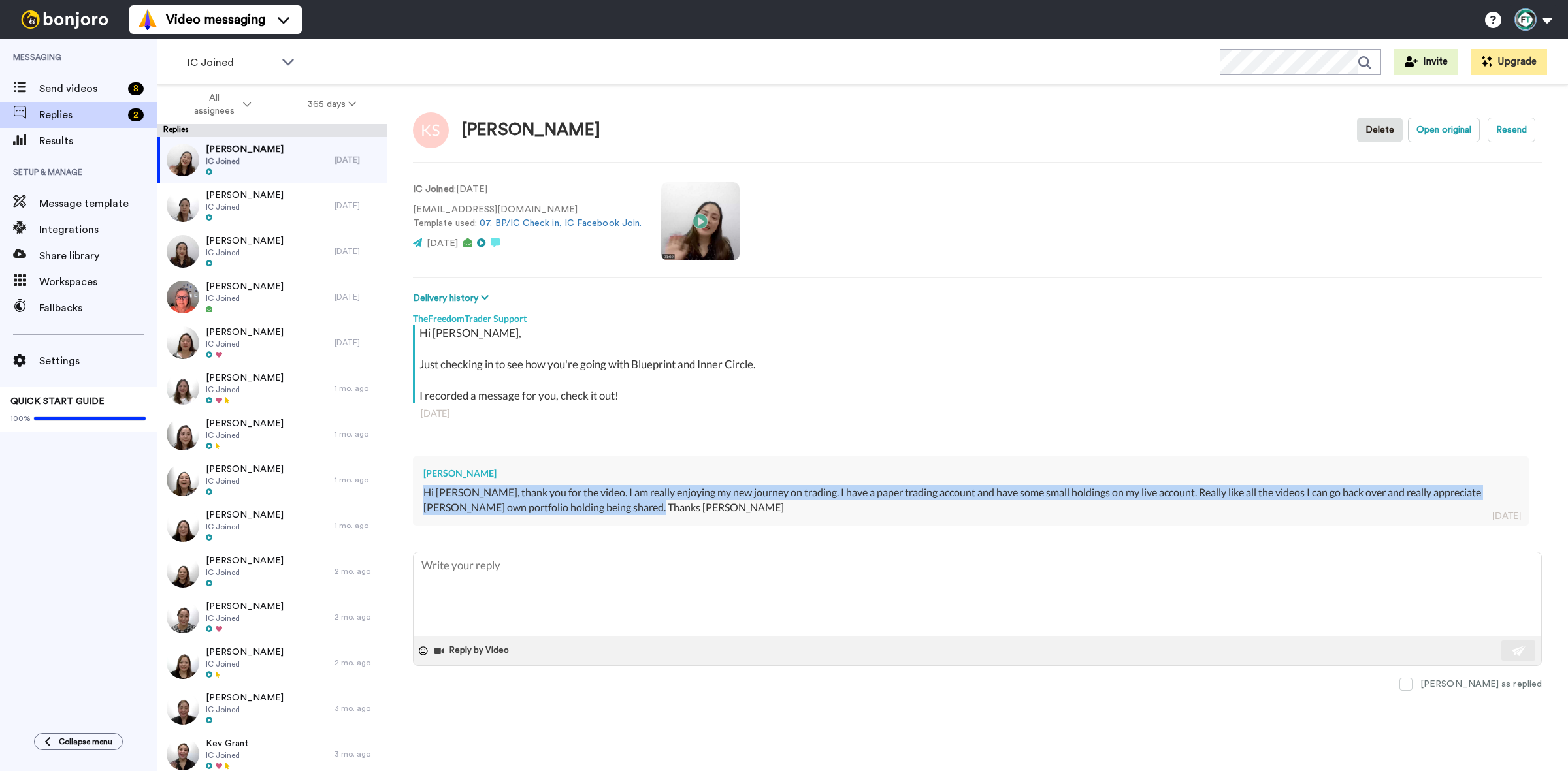
drag, startPoint x: 416, startPoint y: 491, endPoint x: 673, endPoint y: 506, distance: 257.4
click at [673, 506] on div "Kerryl Sedon Hi Jacki, thank you for the video. I am really enjoying my new jou…" at bounding box center [971, 491] width 1116 height 69
copy div "Hi Jacki, thank you for the video. I am really enjoying my new journey on tradi…"
click at [621, 604] on textarea at bounding box center [977, 594] width 1127 height 83
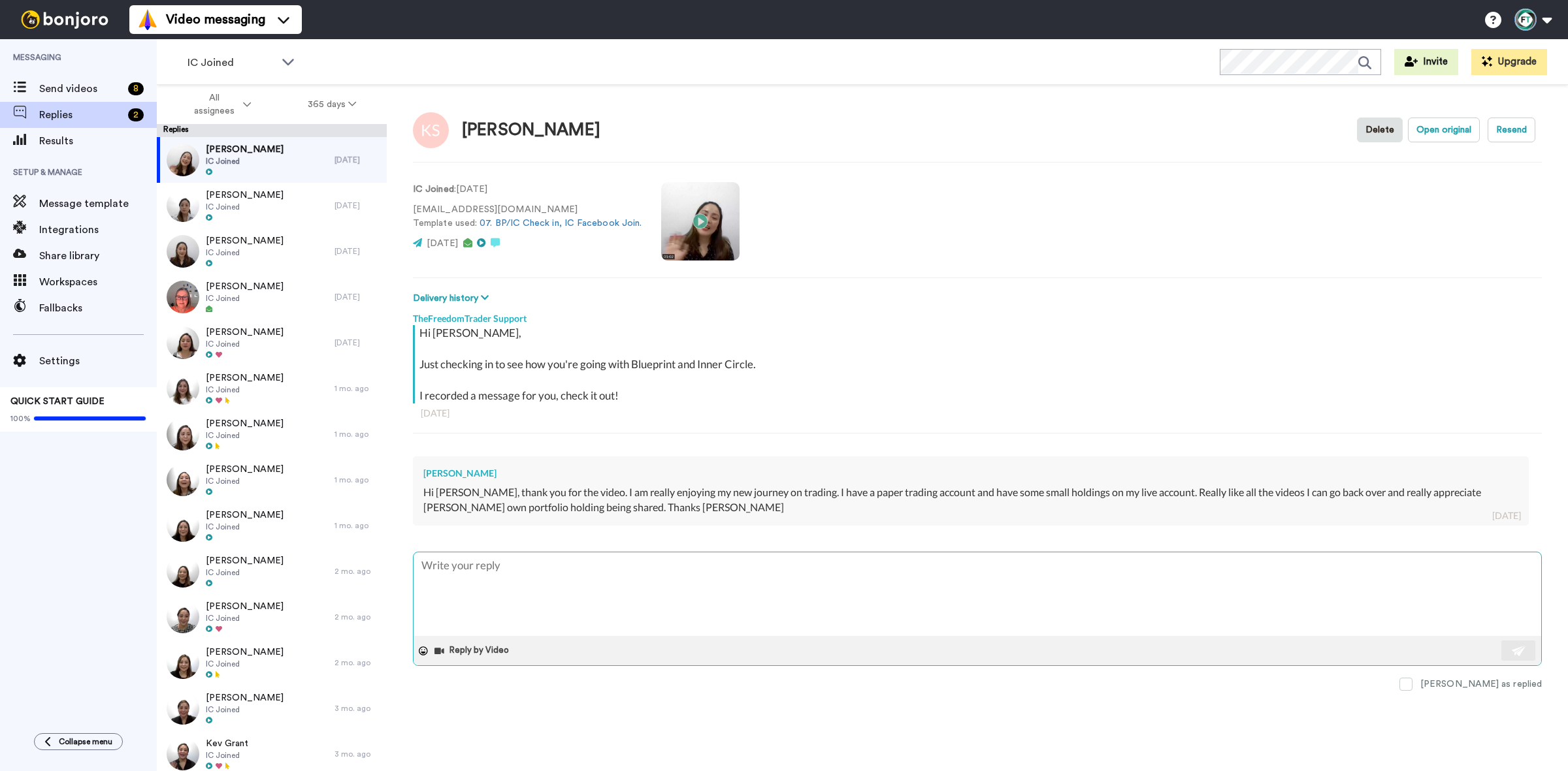
paste textarea "Hi Kerryl, That’s wonderful to hear! I’m so glad you’re enjoying your trading j…"
type textarea "x"
type textarea "Hi Kerryl, That’s wonderful to hear! I’m so glad you’re enjoying your trading j…"
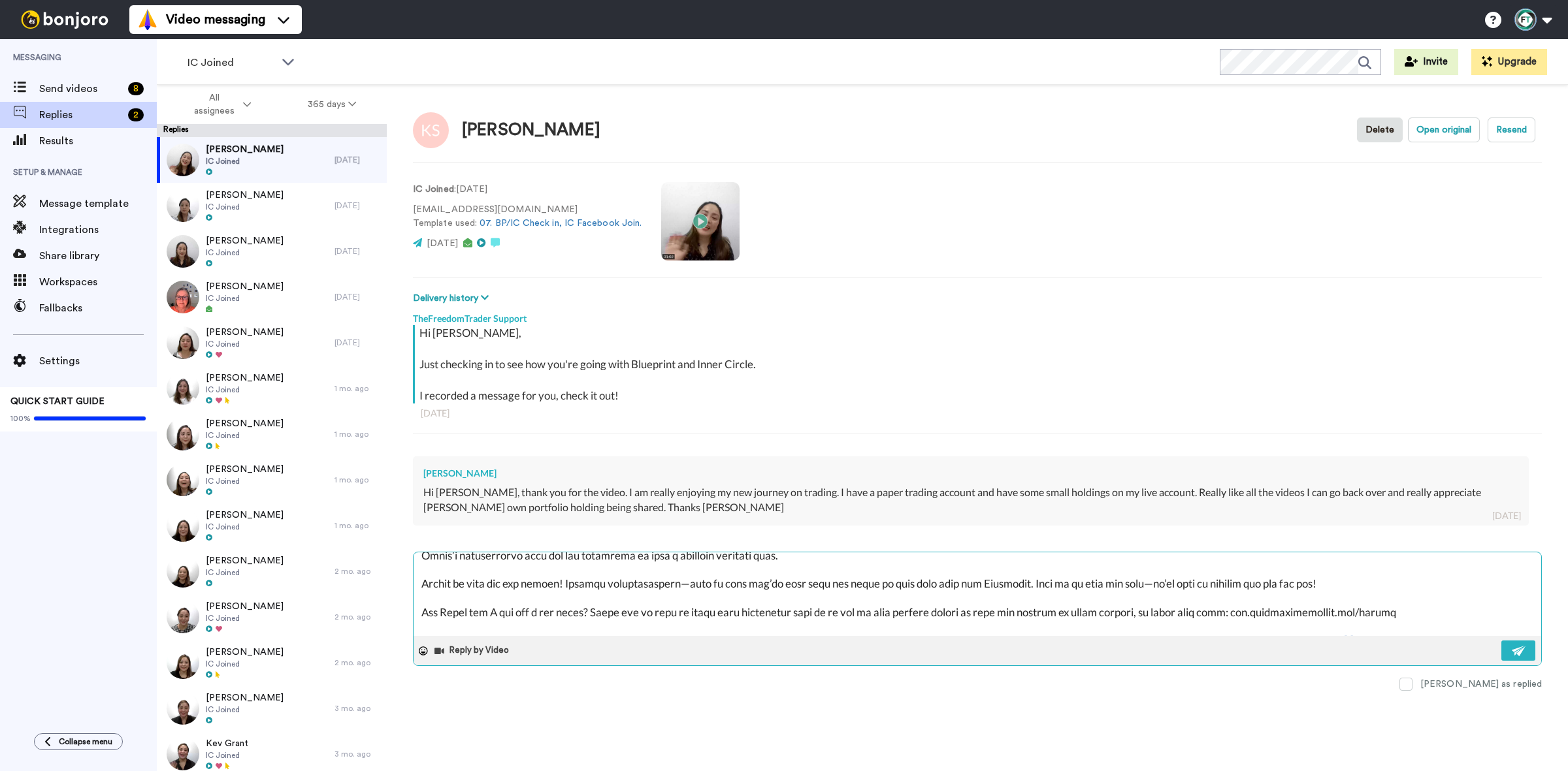
scroll to position [82, 0]
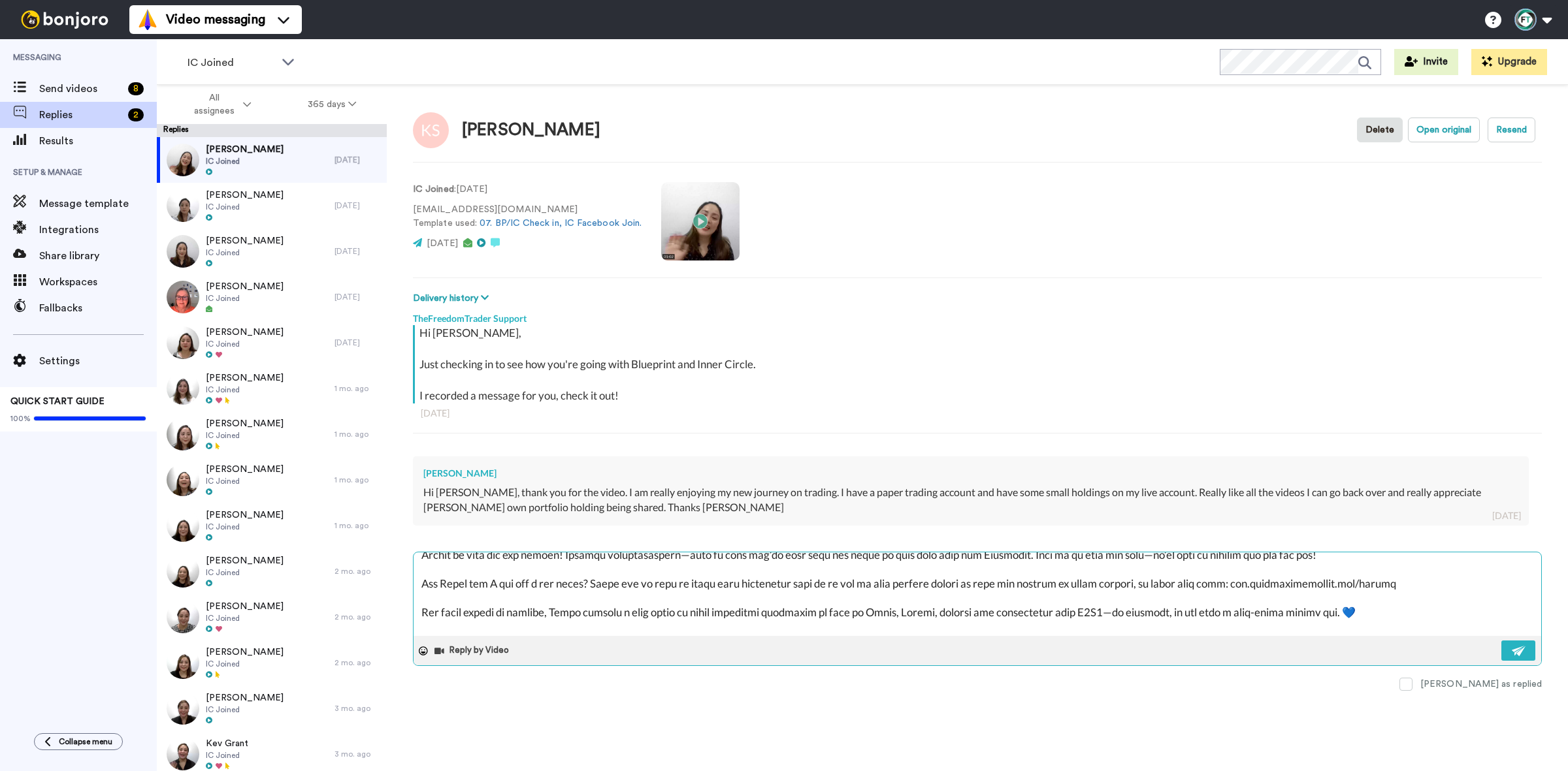
click at [453, 559] on textarea at bounding box center [977, 594] width 1127 height 83
type textarea "x"
type textarea "Hi Kerryl, That’s wonderful to hear! I’m so glad you’re enjoying your trading j…"
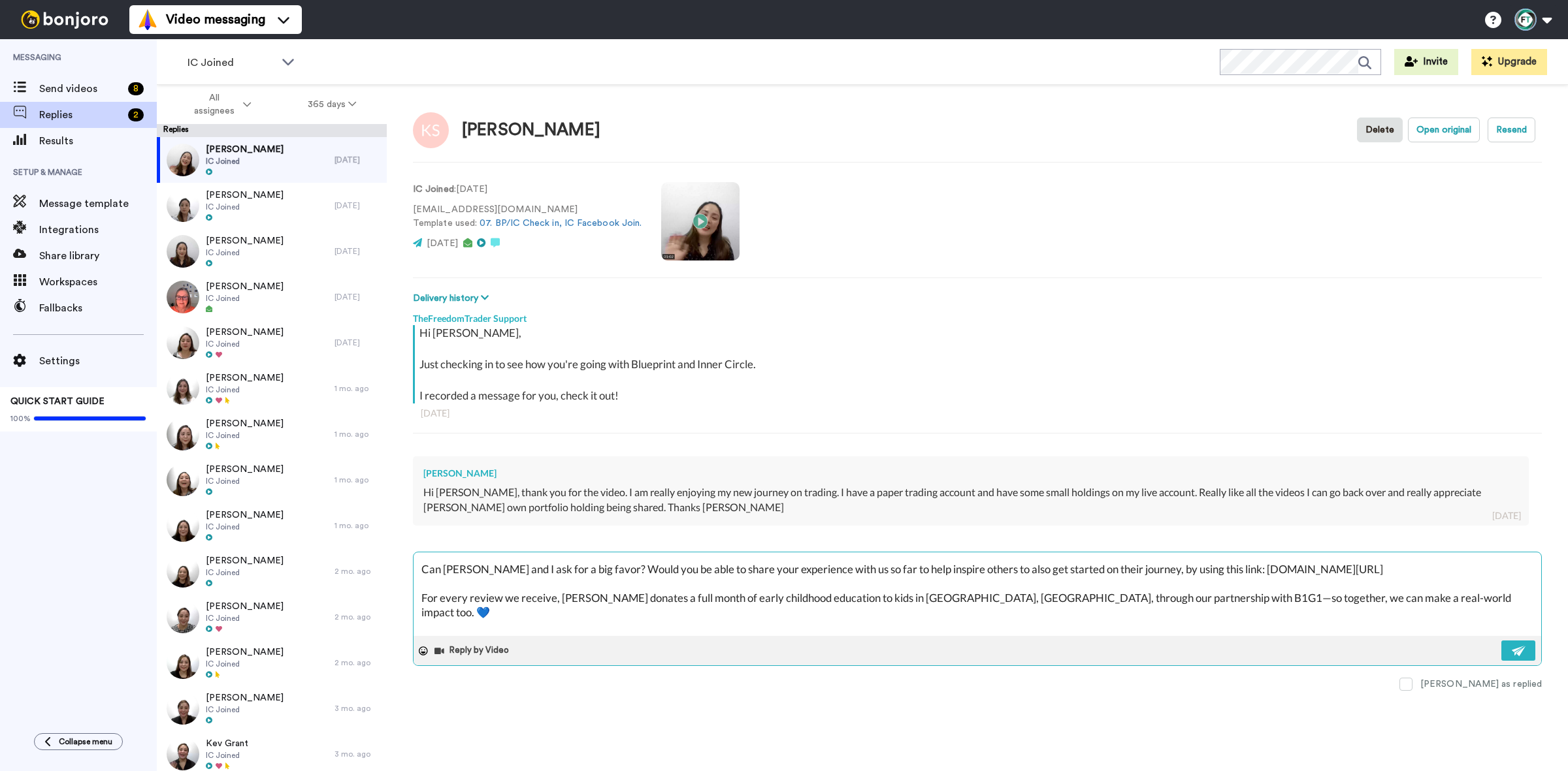
scroll to position [67, 0]
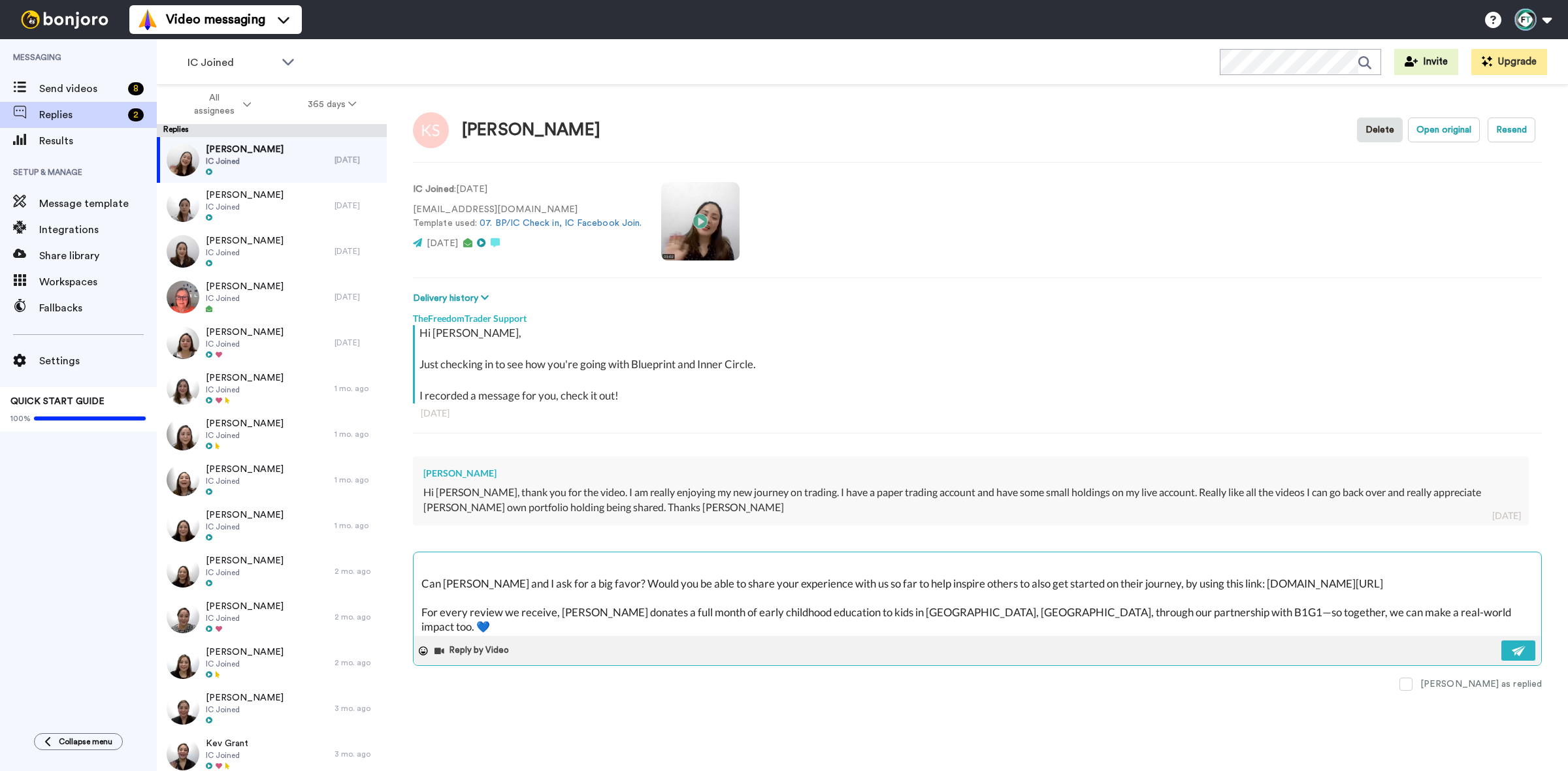
type textarea "x"
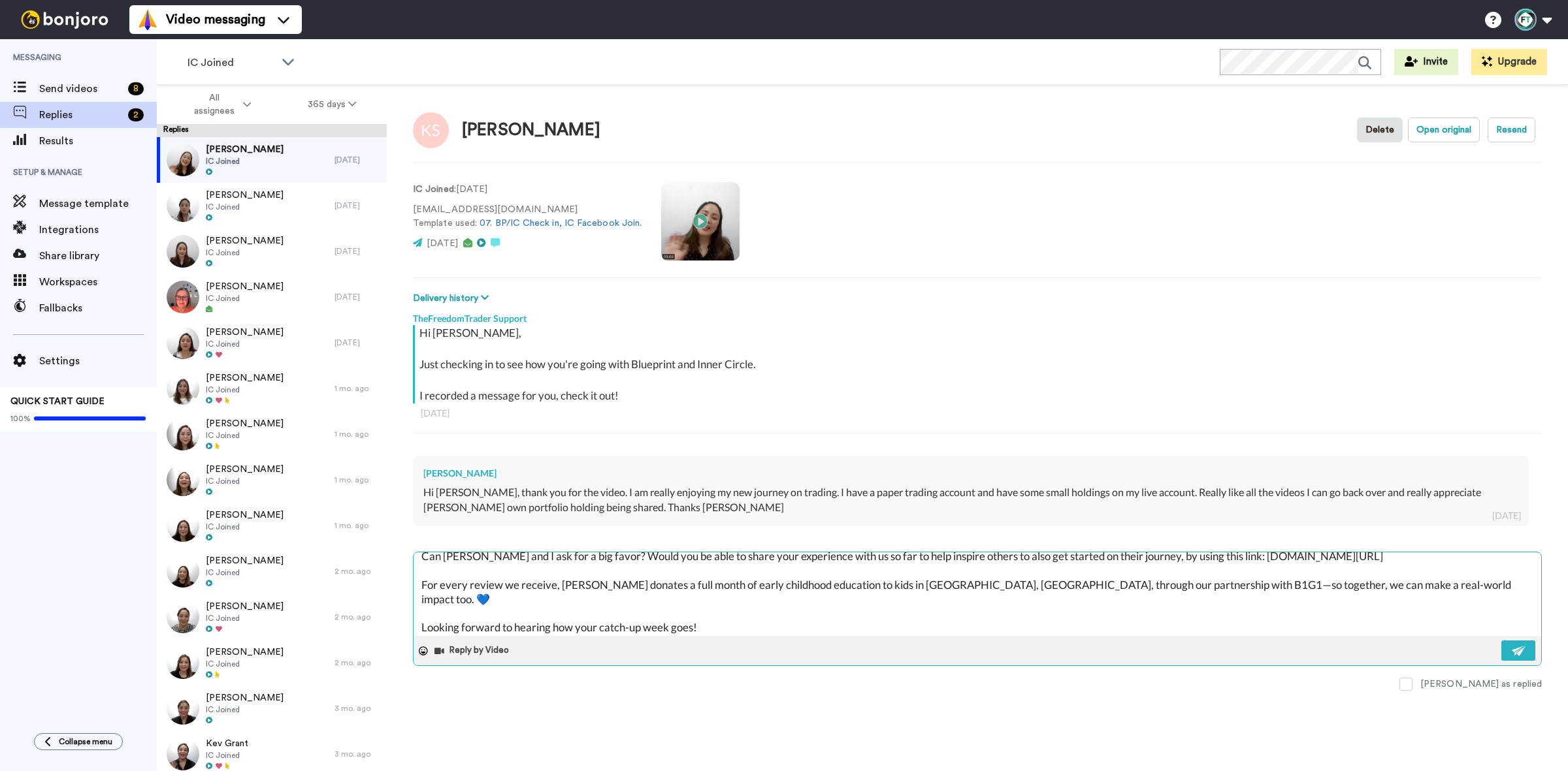
scroll to position [82, 0]
type textarea "Hi Kerryl, That’s wonderful to hear! I’m so glad you’re enjoying your trading j…"
drag, startPoint x: 1527, startPoint y: 648, endPoint x: 1517, endPoint y: 639, distance: 13.5
click at [1527, 648] on button at bounding box center [1518, 651] width 34 height 20
type textarea "x"
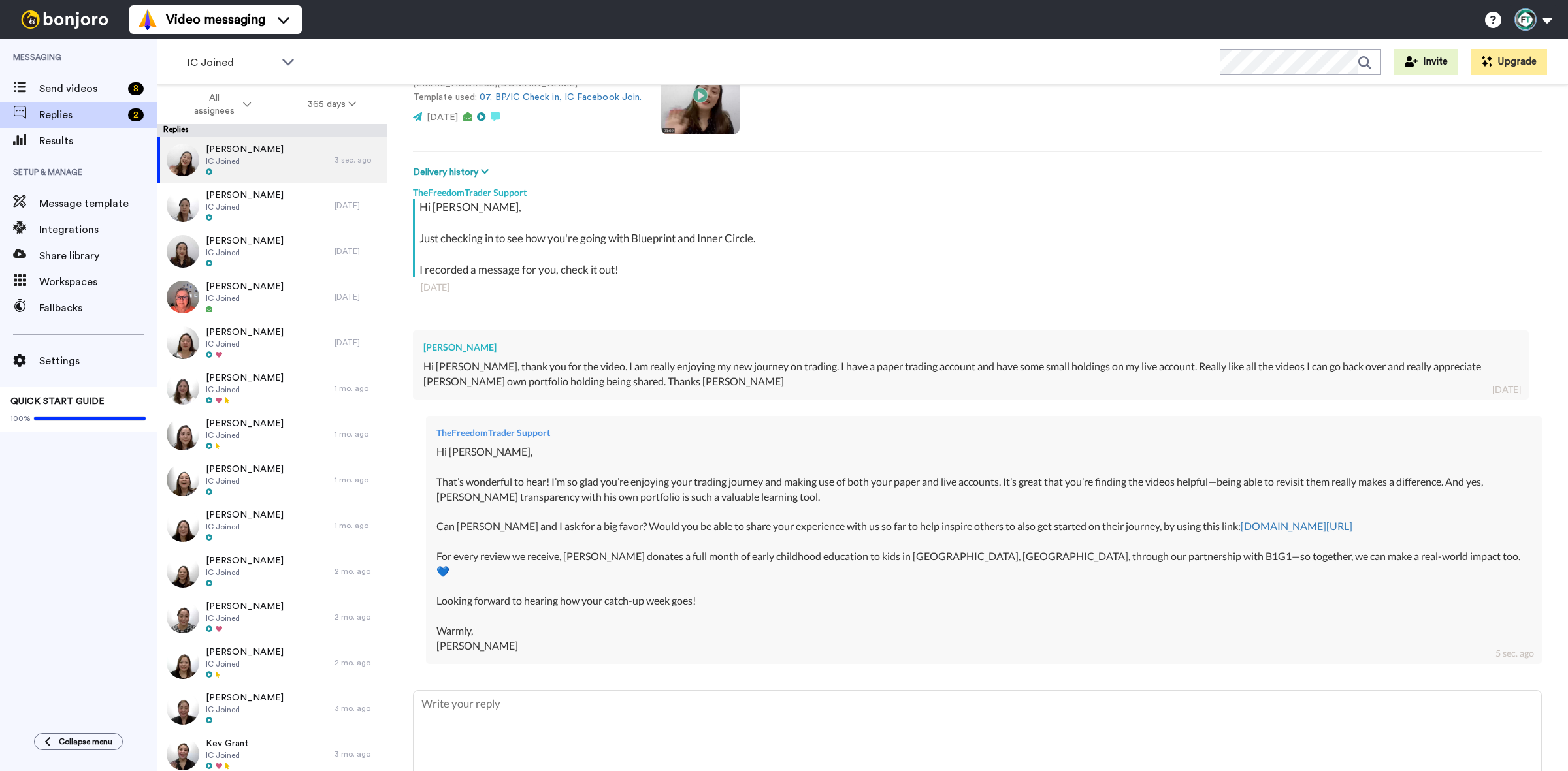
scroll to position [163, 0]
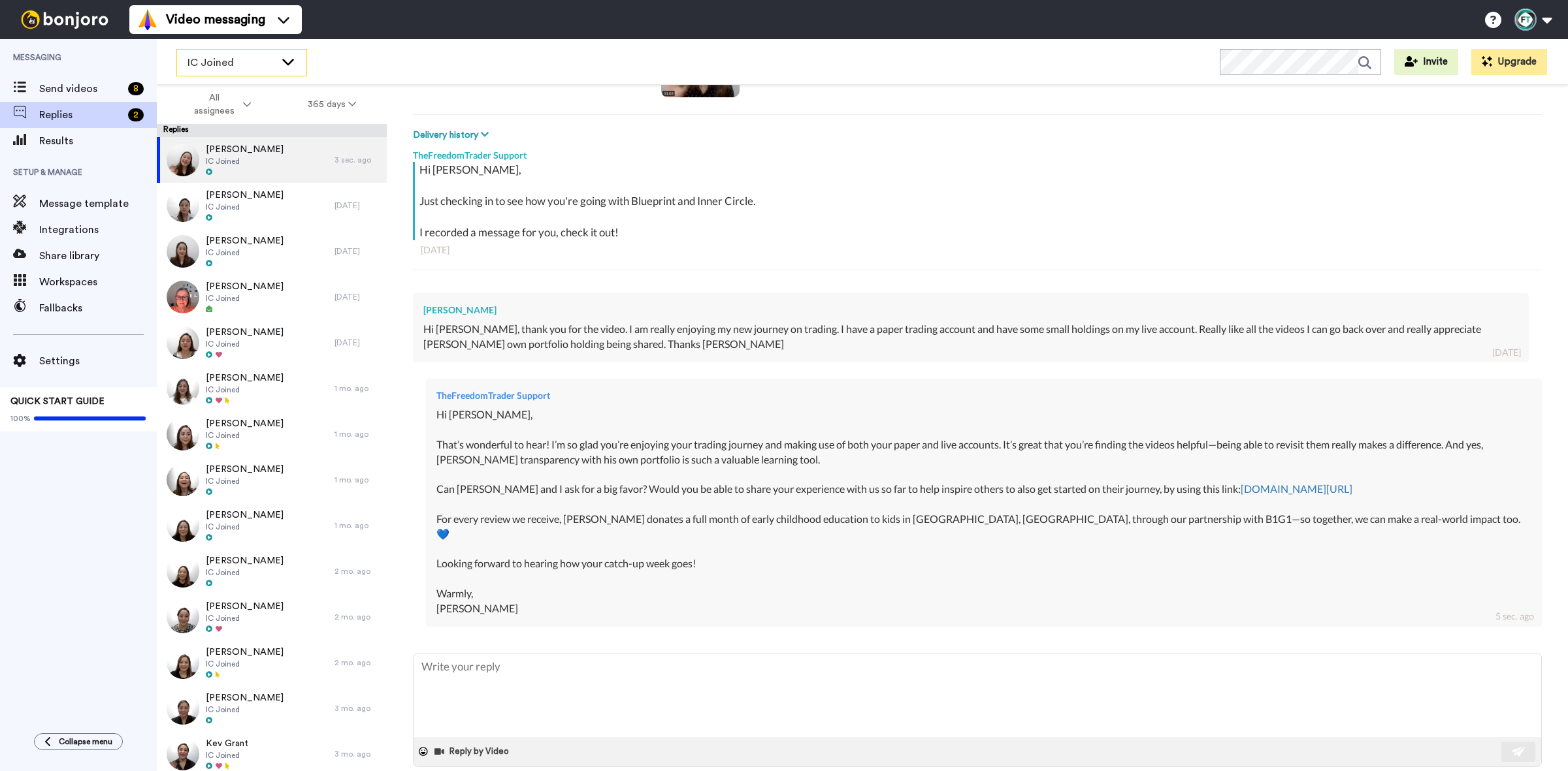
click at [263, 61] on span "IC Joined" at bounding box center [231, 62] width 88 height 16
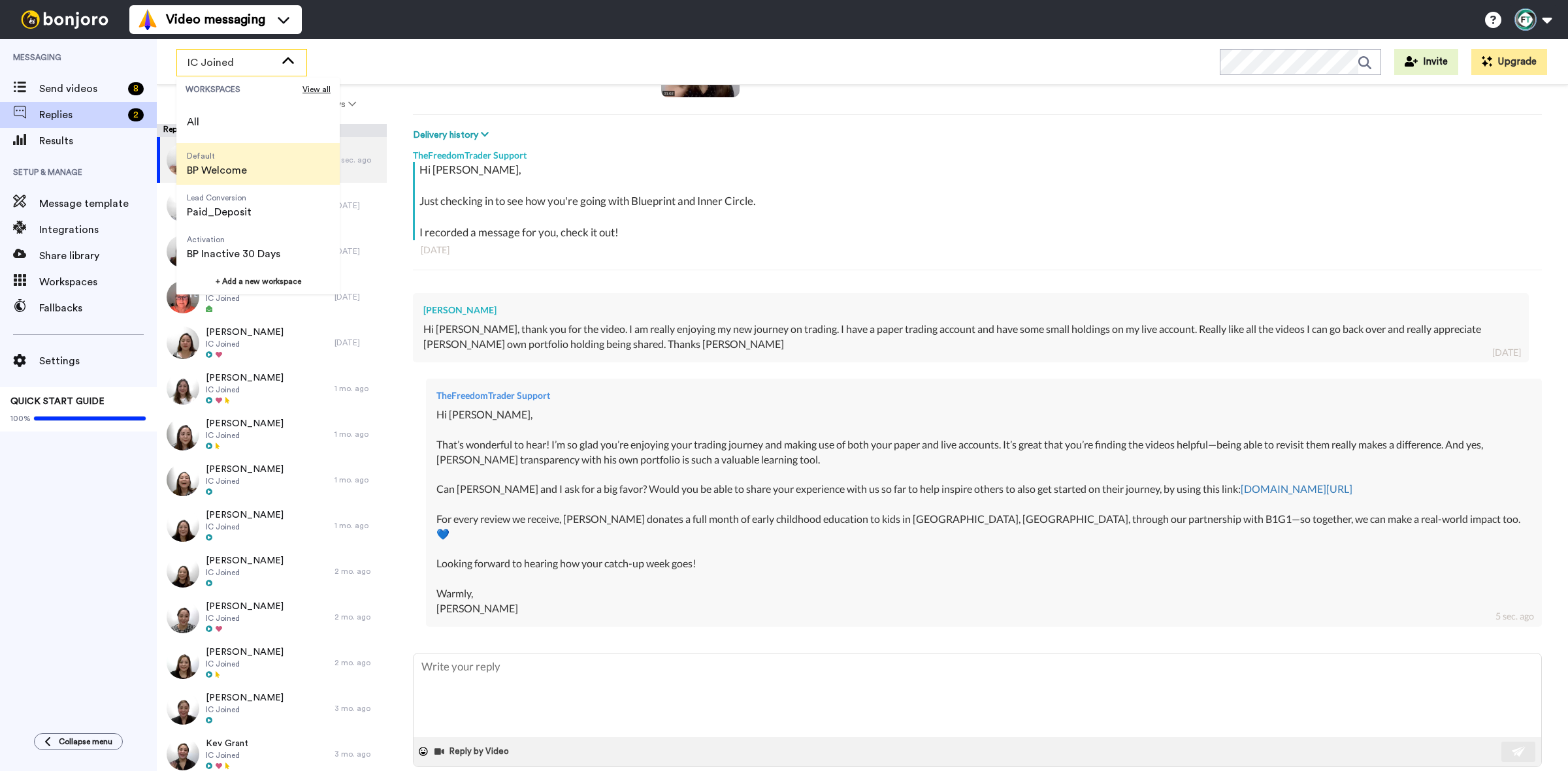
click at [252, 167] on span "Default BP Welcome" at bounding box center [217, 164] width 81 height 42
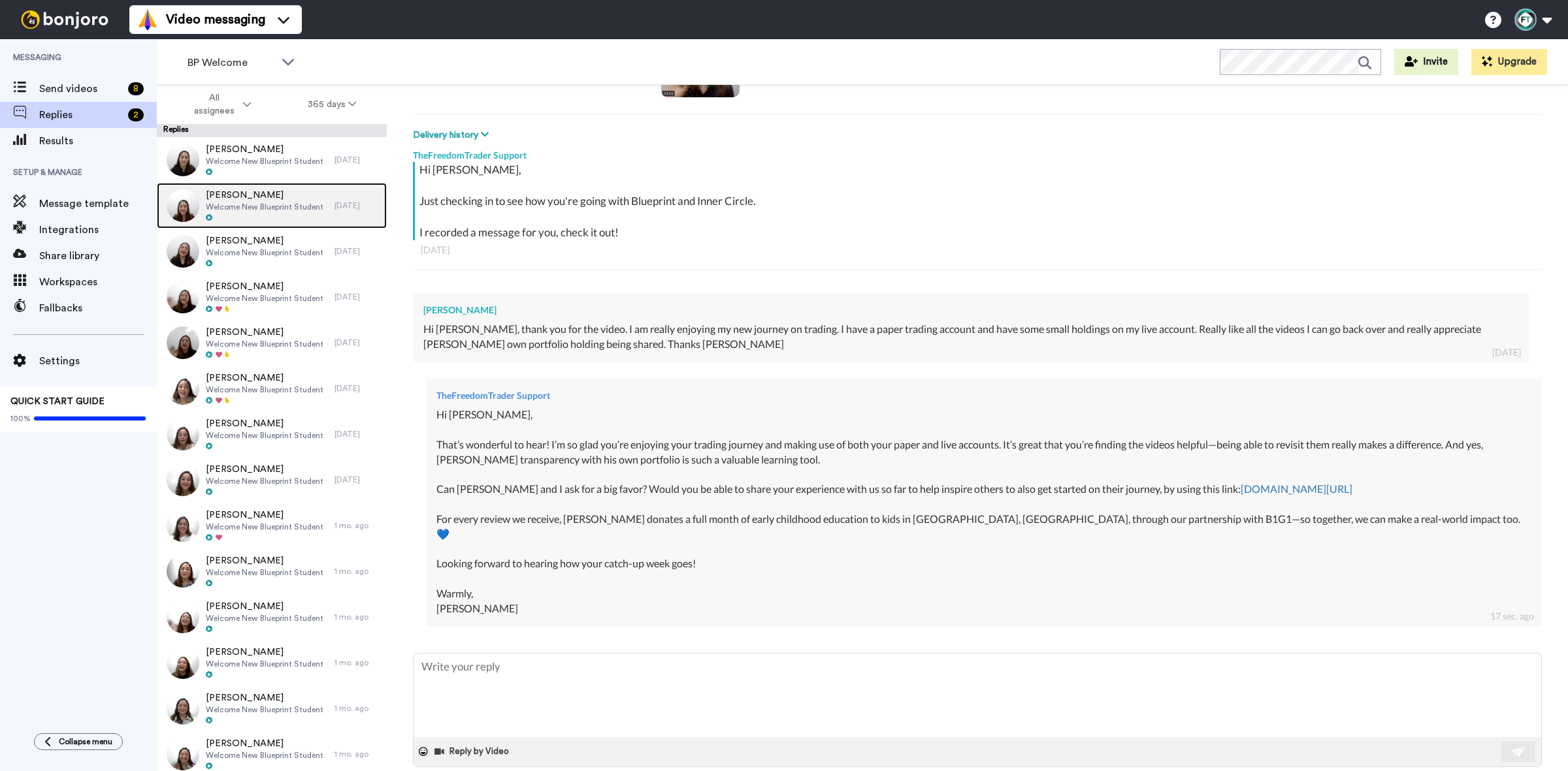
click at [282, 201] on span "Welcome New Blueprint Student" at bounding box center [264, 206] width 117 height 10
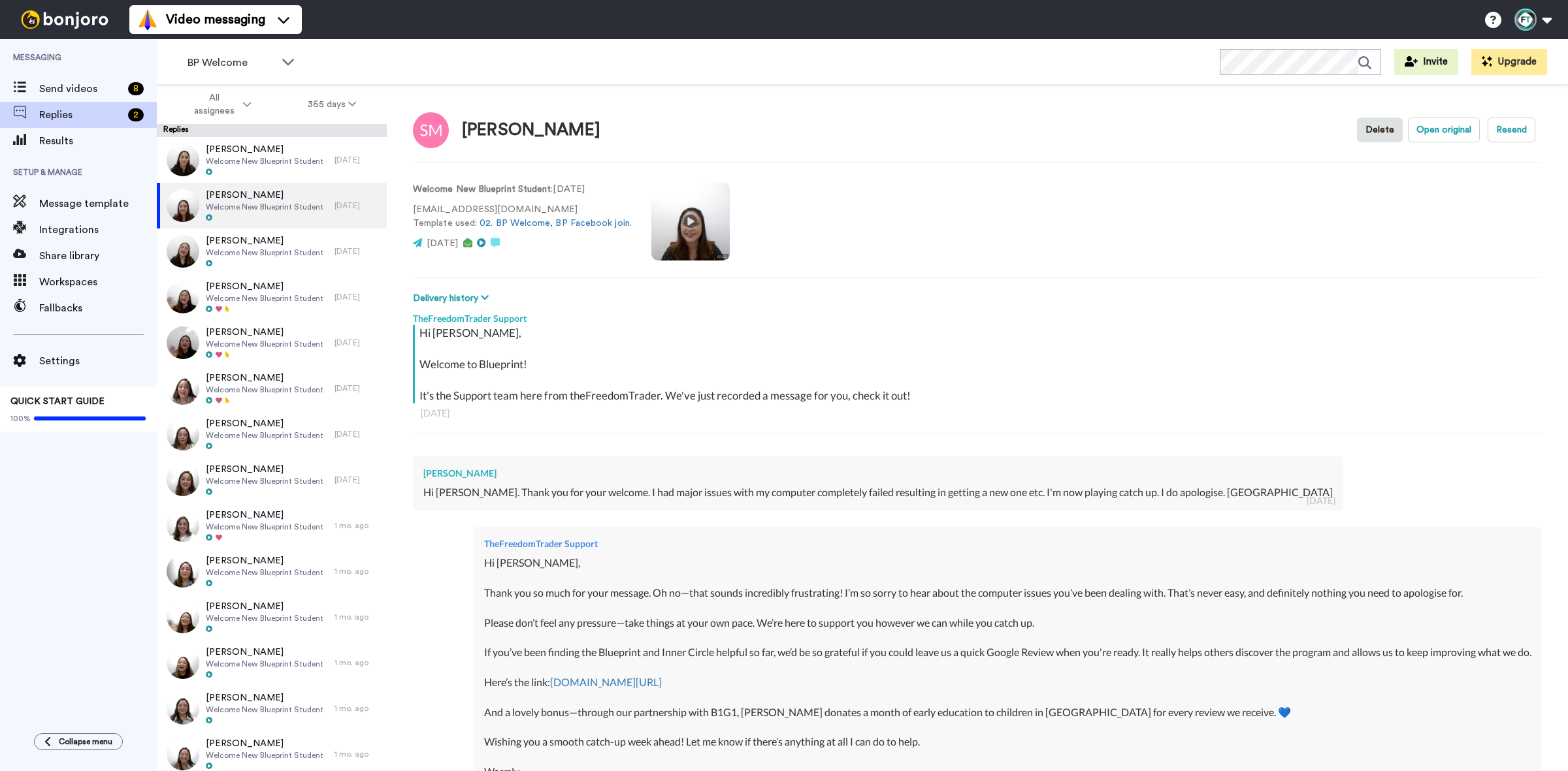
type textarea "x"
